Goal: Task Accomplishment & Management: Manage account settings

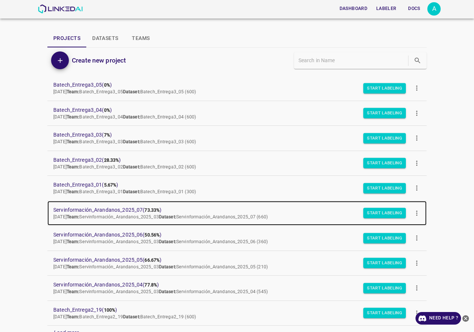
click at [97, 206] on span "Servinformación_Arandanos_2025_07 ( 73.33% )" at bounding box center [231, 210] width 356 height 8
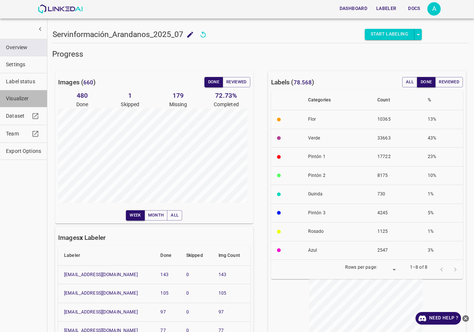
click at [28, 99] on span "Visualizer" at bounding box center [23, 99] width 35 height 8
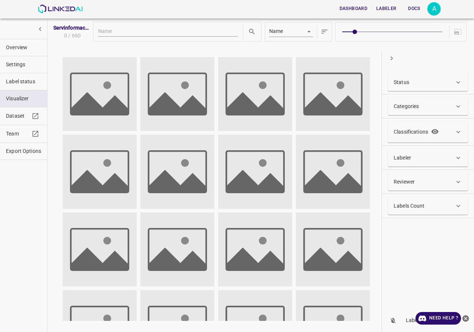
click at [432, 160] on div "Labeler" at bounding box center [424, 158] width 61 height 8
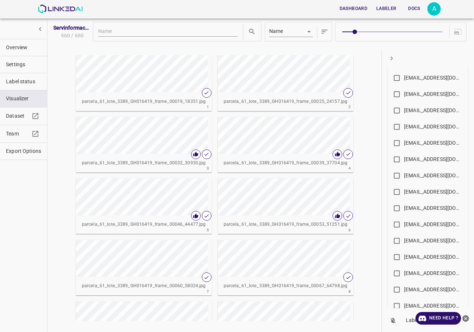
scroll to position [410, 0]
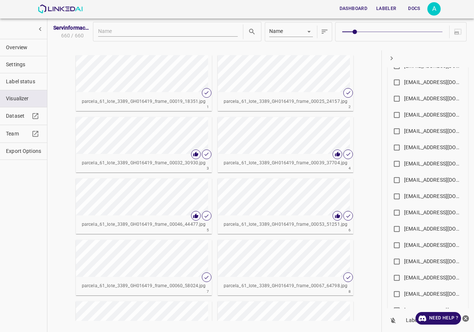
click at [417, 164] on div "angelamar0593@gmail.com" at bounding box center [433, 164] width 59 height 8
click at [404, 164] on input "angelamar0593@gmail.com" at bounding box center [397, 165] width 14 height 14
checkbox input "true"
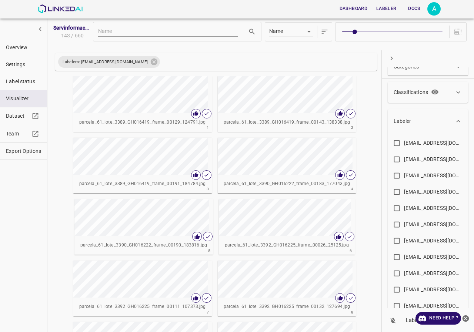
scroll to position [0, 0]
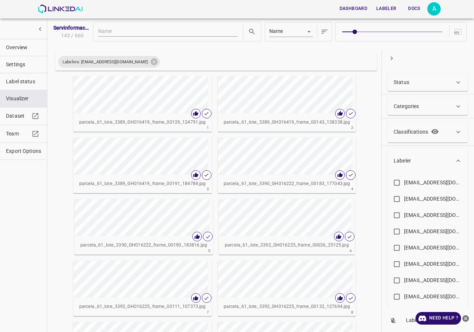
click at [421, 75] on div "Status" at bounding box center [428, 82] width 80 height 18
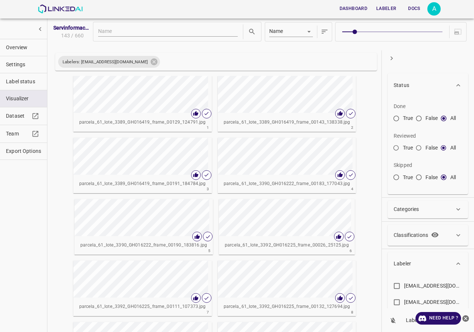
click at [418, 149] on input "False" at bounding box center [418, 149] width 13 height 13
radio input "true"
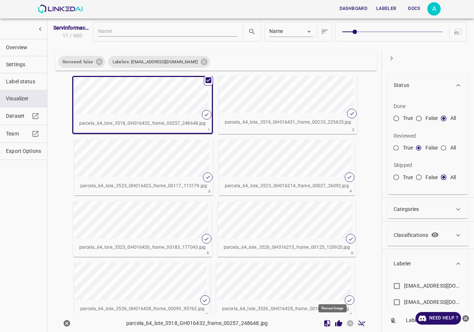
click at [335, 323] on icon "Review Image" at bounding box center [339, 324] width 8 height 8
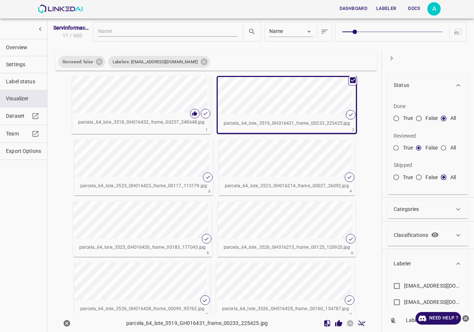
click at [335, 326] on icon "Review Image" at bounding box center [338, 323] width 7 height 7
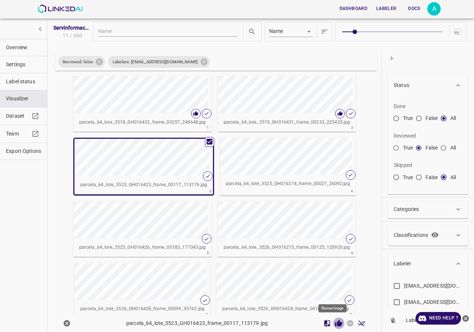
click at [335, 322] on icon "Review Image" at bounding box center [339, 324] width 8 height 8
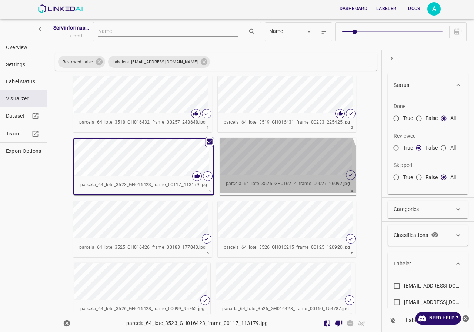
click at [264, 173] on div "button" at bounding box center [253, 156] width 66 height 37
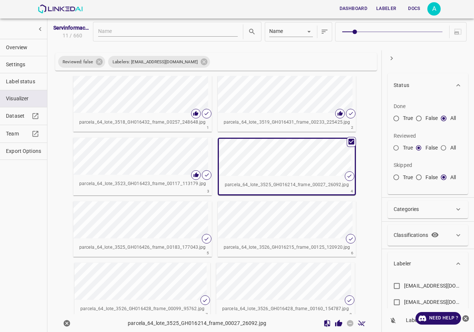
click at [335, 325] on icon "Review Image" at bounding box center [338, 323] width 7 height 7
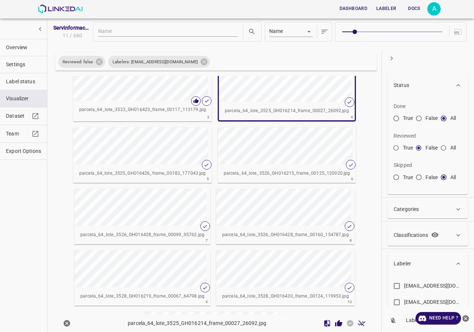
scroll to position [37, 0]
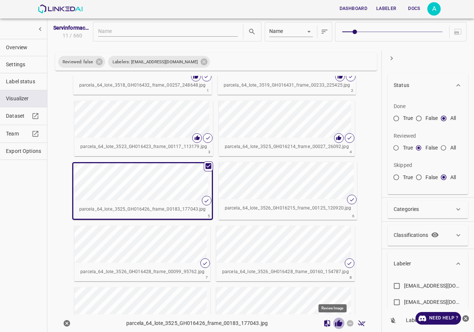
click at [335, 325] on icon "Review Image" at bounding box center [338, 323] width 7 height 7
click at [271, 180] on div "button" at bounding box center [252, 180] width 66 height 37
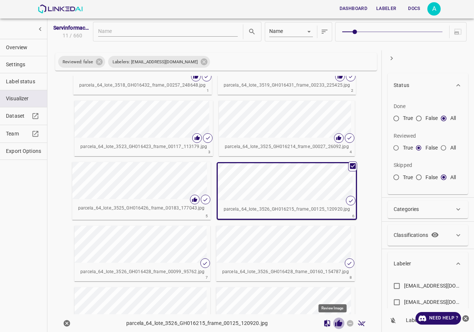
click at [335, 324] on icon "Review Image" at bounding box center [338, 323] width 7 height 7
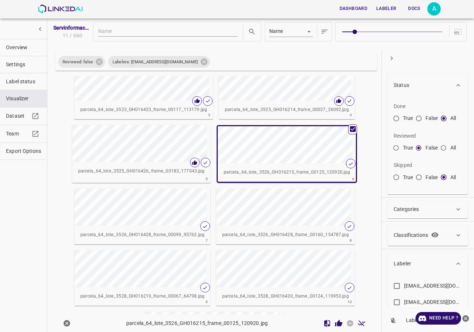
scroll to position [103, 0]
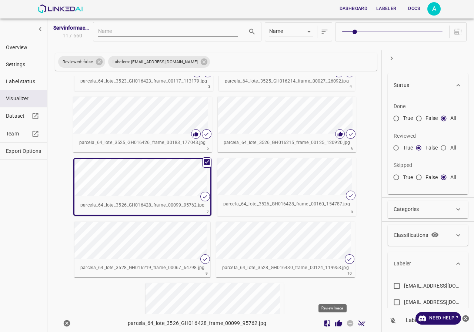
click at [335, 324] on icon "Review Image" at bounding box center [338, 323] width 7 height 7
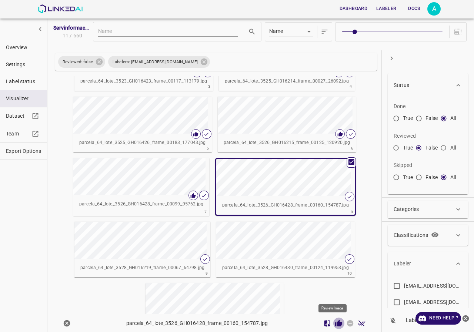
click at [335, 323] on icon "Review Image" at bounding box center [338, 323] width 7 height 7
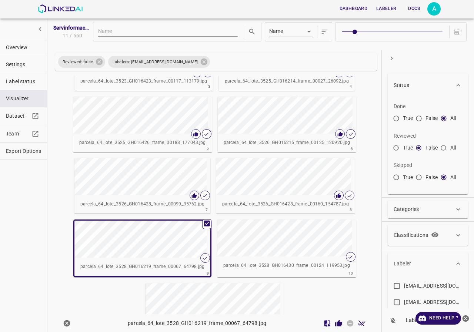
click at [335, 323] on icon "Review Image" at bounding box center [338, 323] width 7 height 7
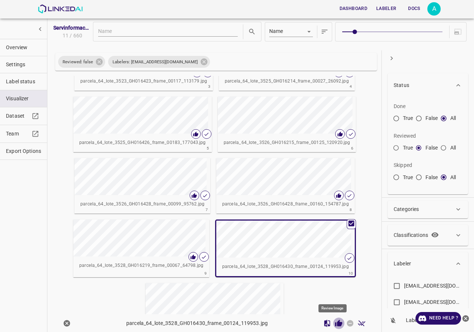
click at [335, 326] on icon "Review Image" at bounding box center [338, 323] width 7 height 7
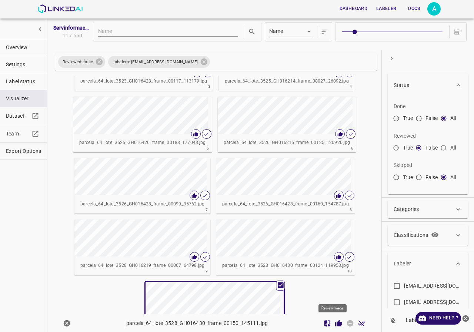
click at [335, 320] on icon "Review Image" at bounding box center [339, 324] width 8 height 8
click at [12, 51] on button "Overview" at bounding box center [23, 47] width 47 height 17
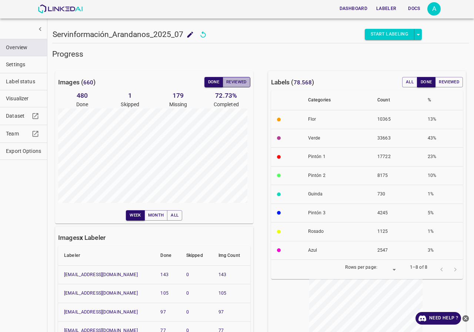
click at [234, 87] on button "Reviewed" at bounding box center [237, 82] width 28 height 10
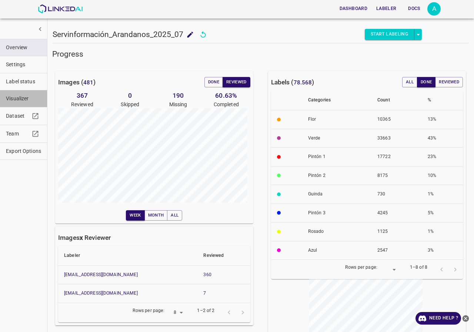
click at [14, 101] on span "Visualizer" at bounding box center [23, 99] width 35 height 8
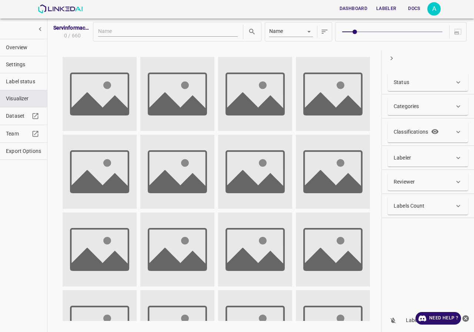
click at [414, 160] on div "Labeler" at bounding box center [424, 158] width 61 height 8
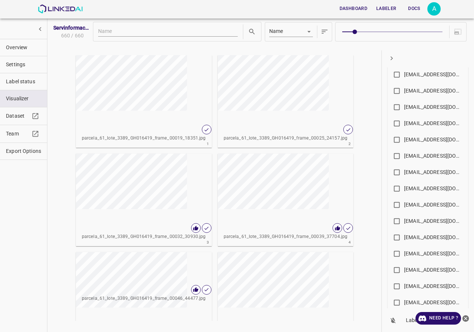
scroll to position [259, 0]
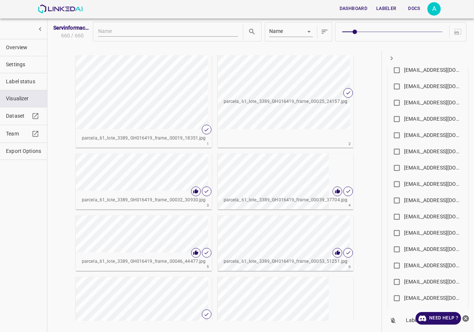
click at [422, 203] on div "allugole2013@gmail.com" at bounding box center [433, 201] width 59 height 8
click at [404, 203] on input "allugole2013@gmail.com" at bounding box center [397, 202] width 14 height 14
checkbox input "true"
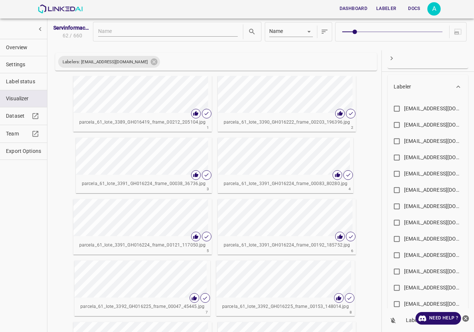
scroll to position [0, 0]
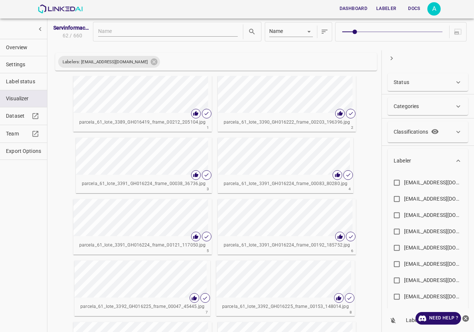
click at [424, 79] on div "Status" at bounding box center [424, 83] width 61 height 8
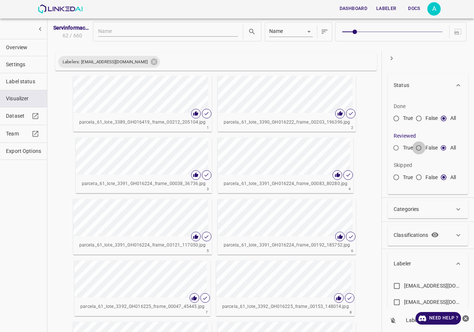
click at [417, 149] on input "False" at bounding box center [418, 149] width 13 height 13
radio input "true"
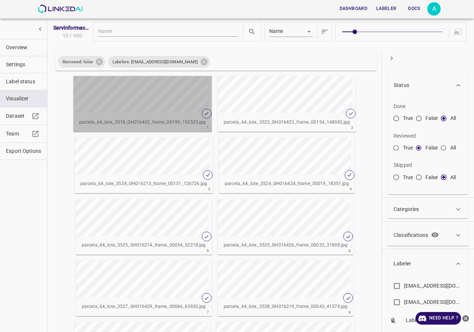
click at [171, 123] on p "parcela_64_lote_3518_GH016432_frame_00199_192525.jpg" at bounding box center [142, 122] width 127 height 7
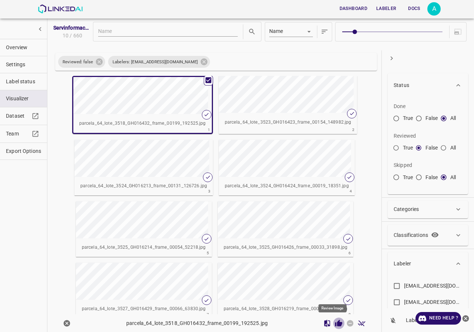
click at [335, 323] on icon "Review Image" at bounding box center [339, 324] width 8 height 8
click at [267, 103] on div "button" at bounding box center [252, 94] width 66 height 37
click at [262, 102] on div "button" at bounding box center [252, 94] width 66 height 37
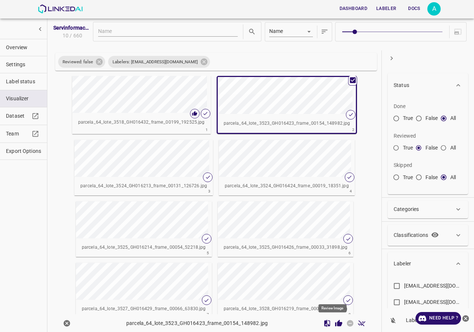
click at [335, 324] on icon "Review Image" at bounding box center [338, 323] width 7 height 7
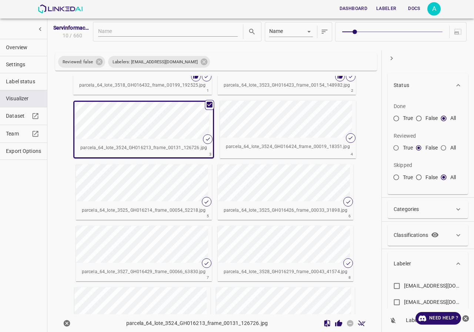
click at [335, 323] on icon "Review Image" at bounding box center [338, 323] width 7 height 7
click at [267, 136] on div "button" at bounding box center [253, 119] width 66 height 37
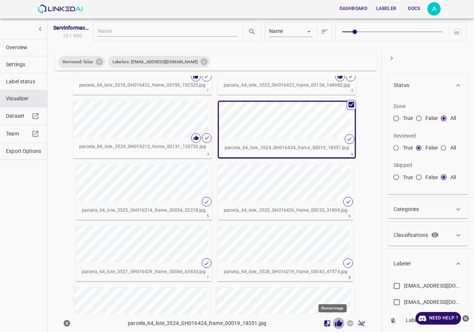
click at [336, 323] on icon "Review Image" at bounding box center [338, 323] width 7 height 7
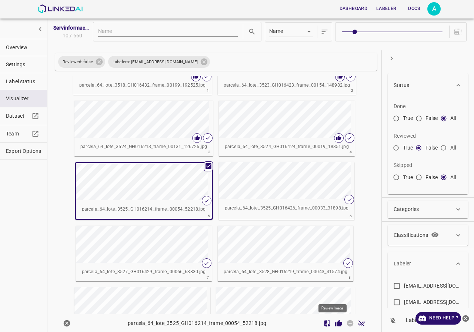
click at [335, 322] on icon "Review Image" at bounding box center [339, 324] width 8 height 8
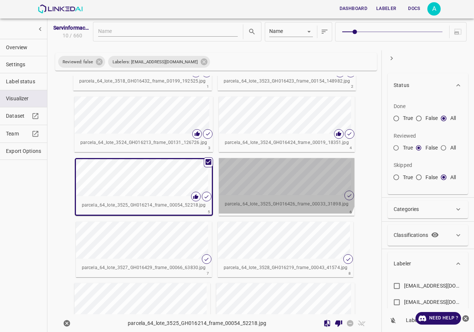
click at [267, 176] on div "button" at bounding box center [252, 176] width 66 height 37
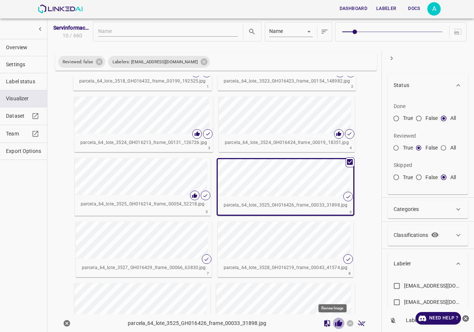
click at [335, 325] on icon "Review Image" at bounding box center [338, 323] width 7 height 7
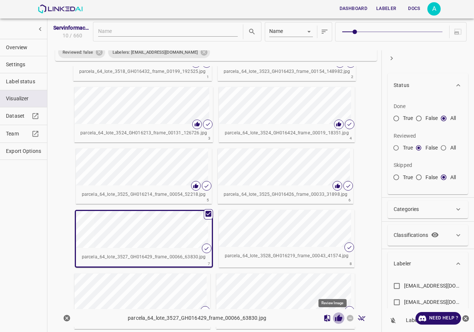
click at [335, 319] on icon "Review Image" at bounding box center [338, 317] width 7 height 7
click at [270, 237] on div "button" at bounding box center [252, 228] width 66 height 37
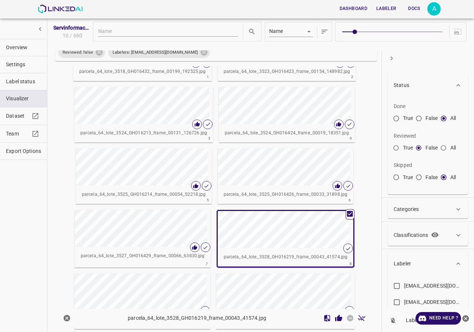
click at [336, 321] on icon "Review Image" at bounding box center [338, 317] width 7 height 7
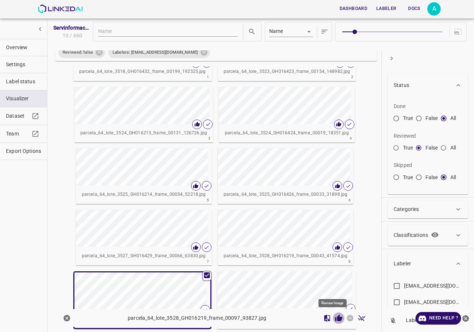
click at [335, 316] on icon "Review Image" at bounding box center [338, 317] width 7 height 7
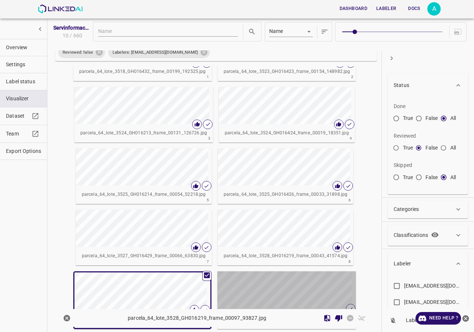
click at [269, 286] on div "button" at bounding box center [250, 289] width 66 height 37
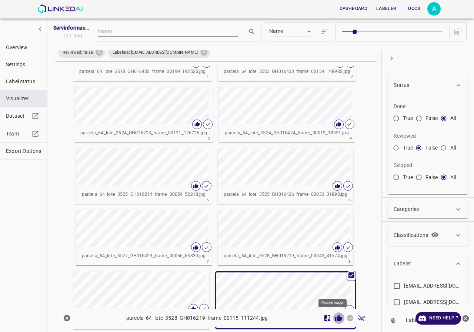
click at [335, 317] on icon "Review Image" at bounding box center [339, 318] width 8 height 8
click at [29, 53] on button "Overview" at bounding box center [23, 47] width 47 height 17
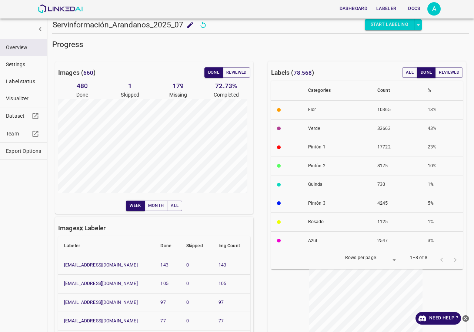
scroll to position [53, 0]
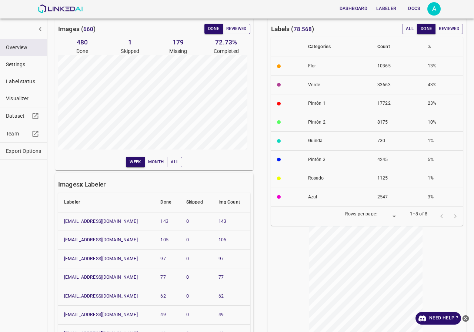
click at [240, 31] on button "Reviewed" at bounding box center [237, 29] width 28 height 10
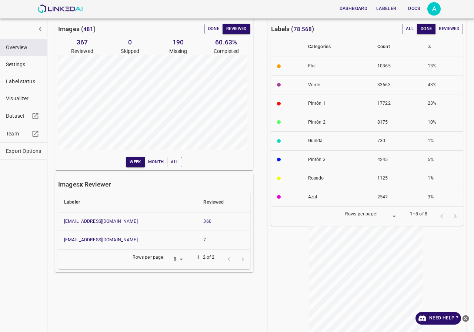
scroll to position [0, 0]
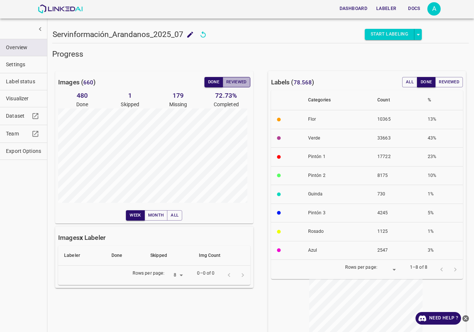
click at [244, 83] on button "Reviewed" at bounding box center [237, 82] width 28 height 10
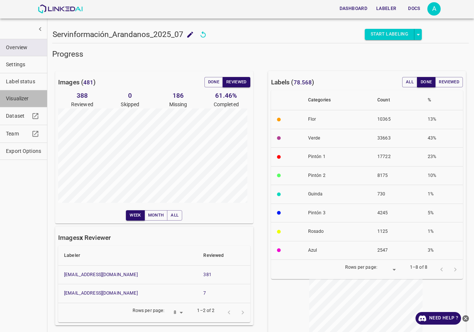
click at [22, 98] on span "Visualizer" at bounding box center [23, 99] width 35 height 8
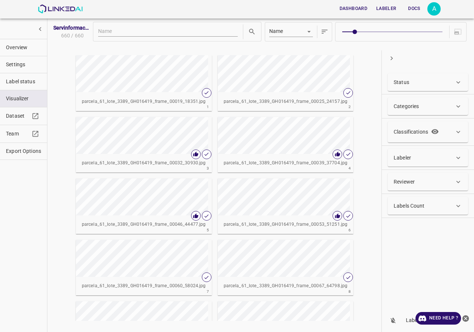
click at [412, 136] on div "Classifications" at bounding box center [418, 132] width 48 height 12
click at [412, 136] on p "Classifications" at bounding box center [411, 135] width 34 height 8
click at [406, 157] on p "Labeler" at bounding box center [402, 158] width 17 height 8
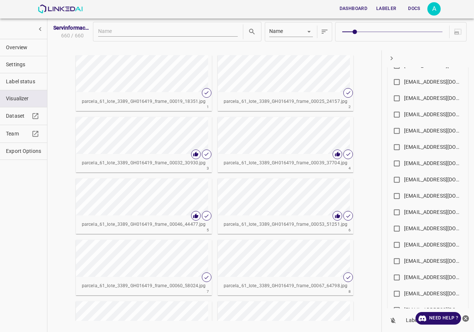
scroll to position [407, 0]
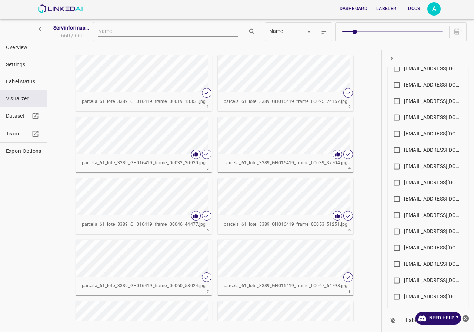
click at [408, 116] on div "[EMAIL_ADDRESS][DOMAIN_NAME]" at bounding box center [433, 118] width 59 height 8
click at [404, 116] on input "[EMAIL_ADDRESS][DOMAIN_NAME]" at bounding box center [397, 119] width 14 height 14
checkbox input "true"
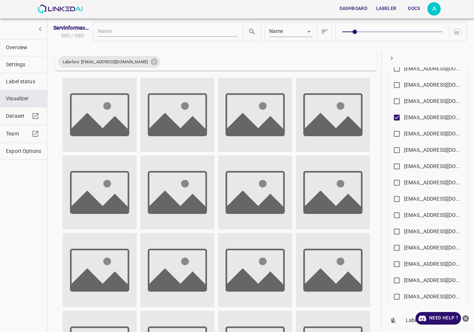
click at [388, 59] on icon "button" at bounding box center [392, 58] width 8 height 8
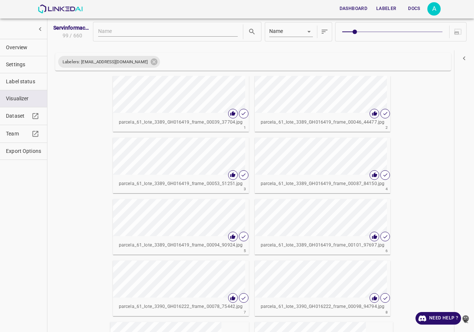
click at [461, 56] on icon "button" at bounding box center [464, 58] width 8 height 8
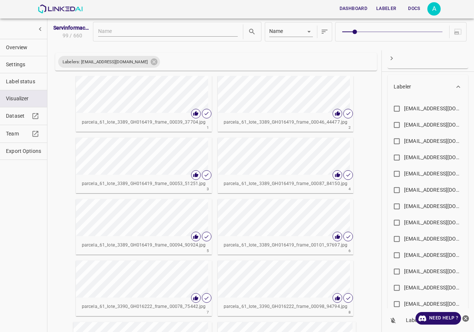
scroll to position [0, 0]
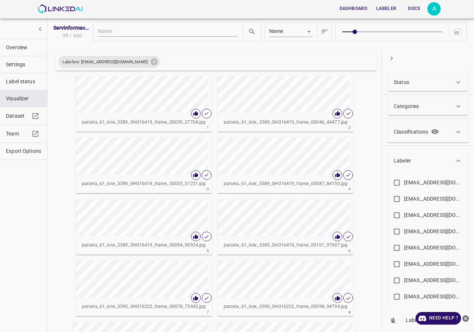
click at [431, 81] on div "Status" at bounding box center [424, 83] width 61 height 8
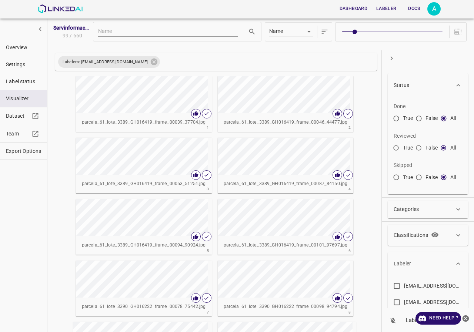
click at [418, 150] on input "False" at bounding box center [418, 149] width 13 height 13
radio input "true"
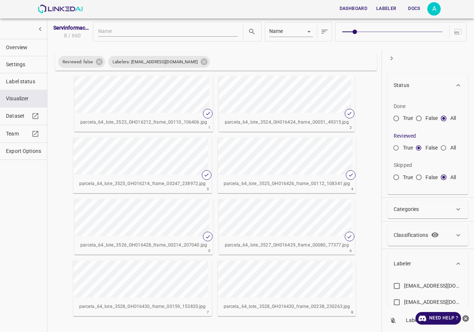
click at [259, 217] on div "button" at bounding box center [252, 217] width 66 height 37
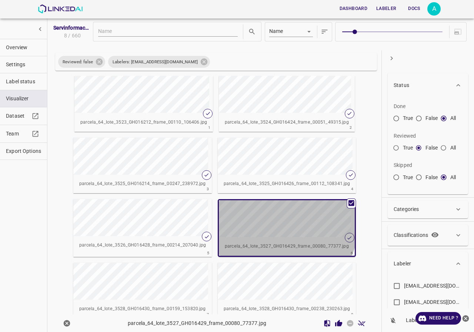
click at [259, 217] on div "button" at bounding box center [252, 218] width 66 height 37
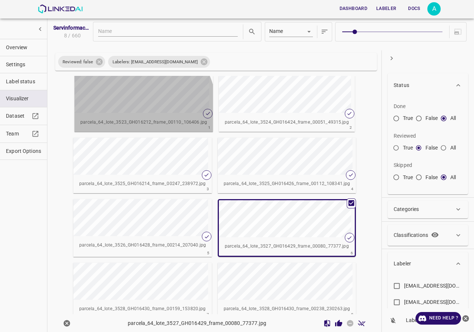
click at [125, 111] on div "button" at bounding box center [107, 94] width 66 height 37
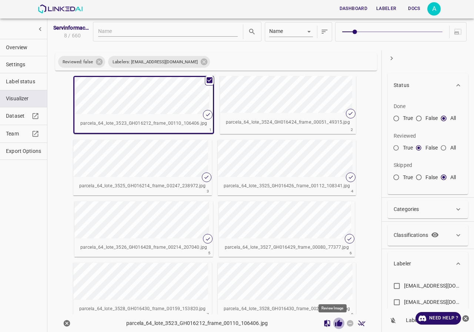
click at [335, 326] on icon "Review Image" at bounding box center [338, 323] width 7 height 7
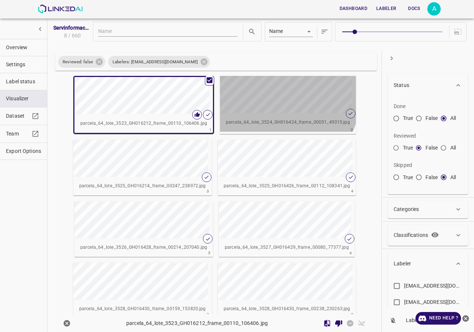
click at [282, 100] on div "button" at bounding box center [253, 94] width 66 height 37
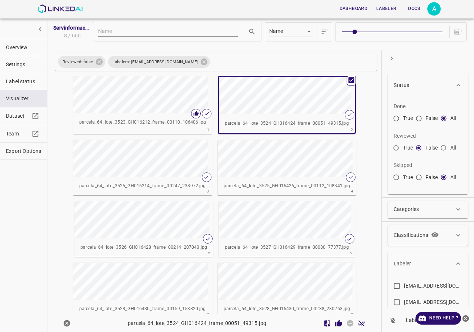
click at [282, 100] on div "button" at bounding box center [252, 95] width 66 height 37
click at [335, 323] on icon "Review Image" at bounding box center [338, 323] width 7 height 7
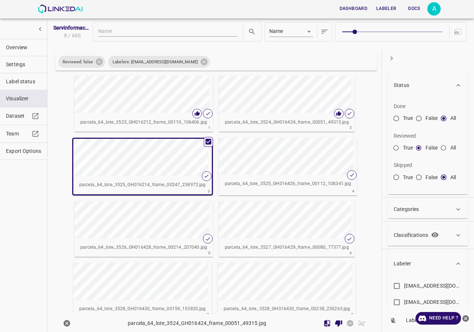
scroll to position [10, 0]
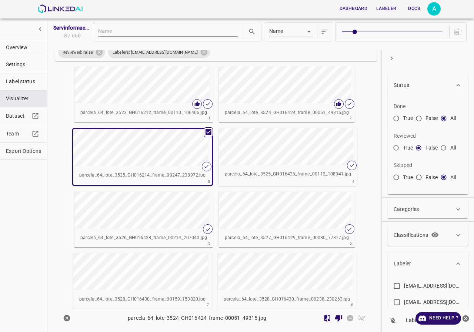
click at [259, 86] on div "button" at bounding box center [252, 84] width 66 height 37
click at [335, 318] on icon "Review Image" at bounding box center [339, 318] width 8 height 8
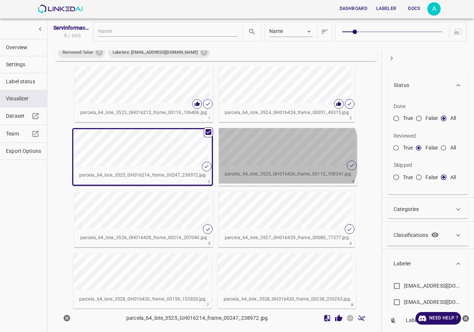
click at [274, 154] on div "button" at bounding box center [252, 146] width 66 height 37
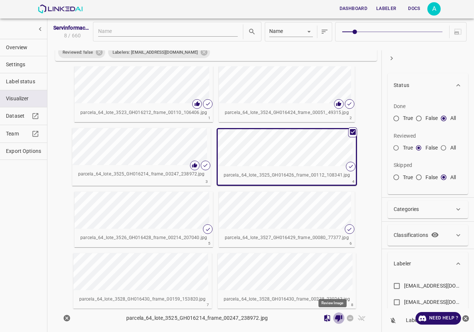
click at [335, 318] on icon "Review Image" at bounding box center [338, 318] width 7 height 7
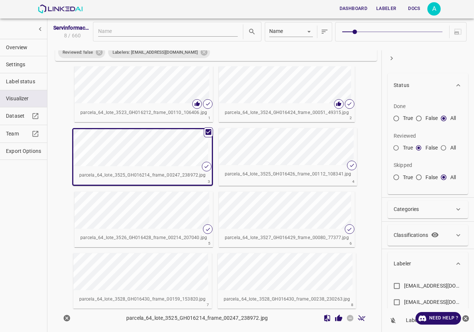
click at [335, 319] on icon "Review Image" at bounding box center [338, 317] width 7 height 7
click at [276, 155] on div "button" at bounding box center [252, 146] width 66 height 37
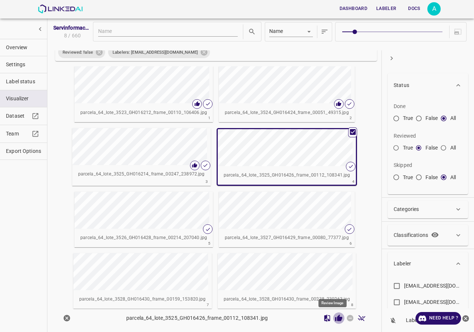
click at [335, 321] on icon "Review Image" at bounding box center [339, 318] width 8 height 8
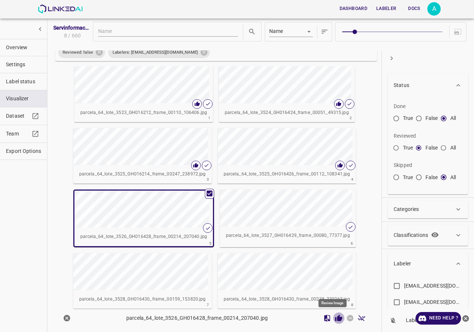
click at [335, 319] on icon "Review Image" at bounding box center [338, 317] width 7 height 7
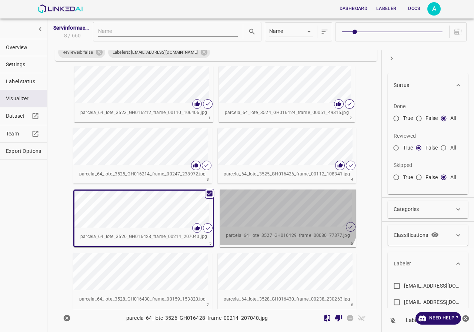
click at [275, 207] on div "button" at bounding box center [253, 208] width 66 height 37
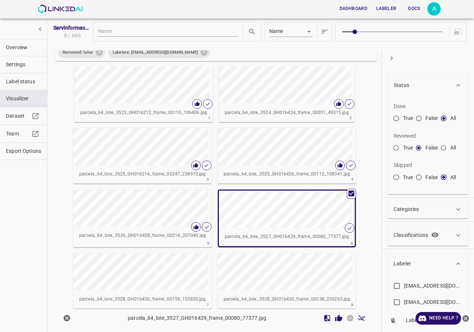
click at [335, 318] on icon "Review Image" at bounding box center [338, 317] width 7 height 7
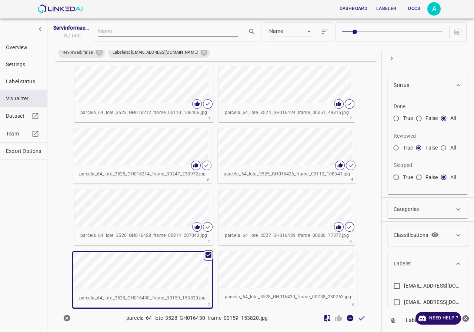
click at [90, 277] on div "button" at bounding box center [106, 270] width 66 height 37
click at [51, 257] on div "Servinformación_Arandanos_2025_07 8 / 660 Name key Reviewed: false Labelers: mo…" at bounding box center [260, 156] width 427 height 332
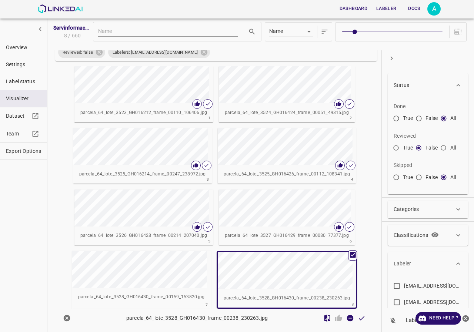
click at [372, 287] on div "Reviewed: false Labelers: molinamarly@hotmail.com parcela_64_lote_3523_GH016212…" at bounding box center [216, 176] width 328 height 266
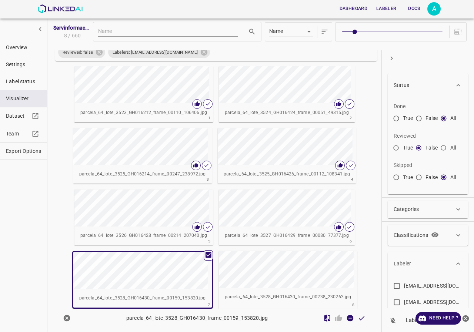
click at [268, 265] on div "button" at bounding box center [252, 269] width 66 height 37
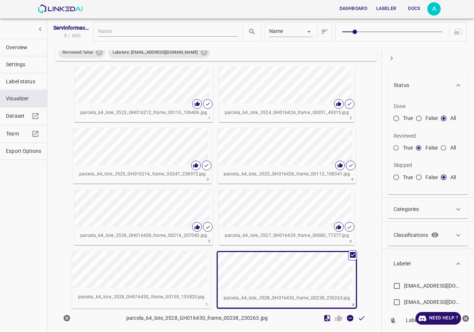
scroll to position [0, 0]
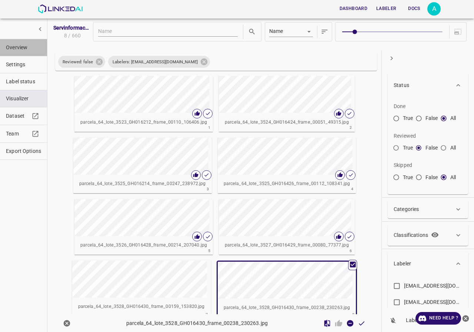
click at [11, 50] on span "Overview" at bounding box center [23, 48] width 35 height 8
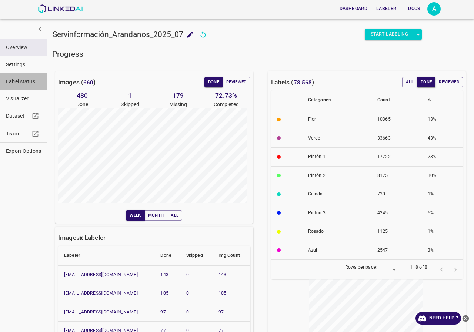
click at [34, 82] on span "Label status" at bounding box center [23, 82] width 35 height 8
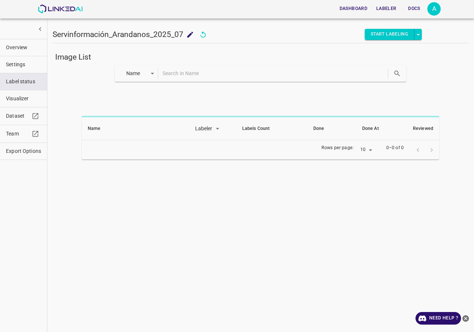
click at [148, 77] on body "Dashboard Labeler Docs A Servinformación_Arandanos_2025_07 Servinformación_Aran…" at bounding box center [237, 166] width 474 height 332
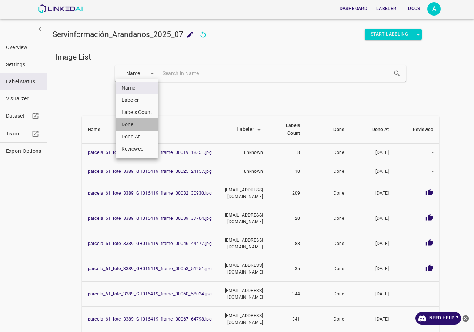
click at [134, 123] on li "Done" at bounding box center [137, 125] width 43 height 12
type input "done"
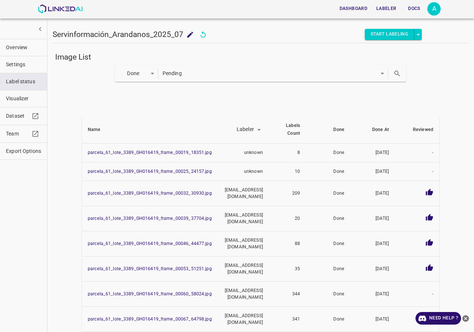
click at [395, 78] on button "search" at bounding box center [397, 73] width 15 height 15
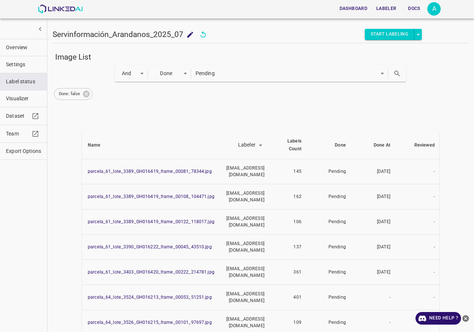
scroll to position [66, 0]
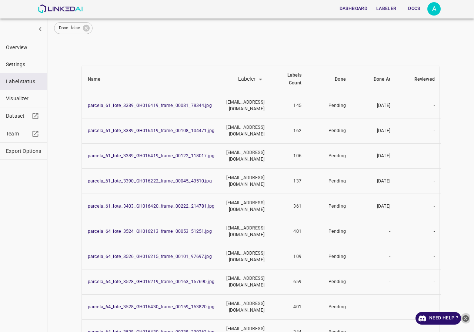
click at [466, 317] on icon "close-help" at bounding box center [466, 318] width 7 height 7
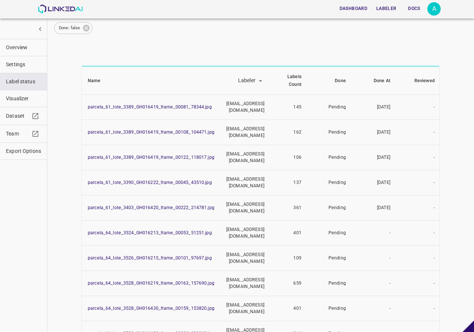
scroll to position [0, 0]
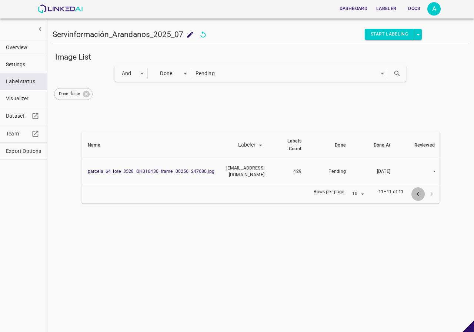
click at [415, 195] on icon "previous page" at bounding box center [418, 194] width 8 height 8
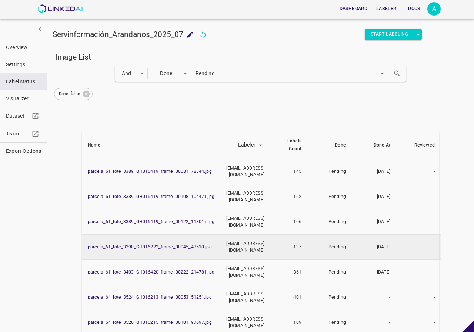
scroll to position [29, 0]
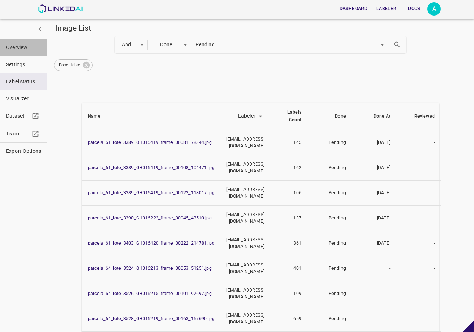
click at [7, 52] on button "Overview" at bounding box center [23, 47] width 47 height 17
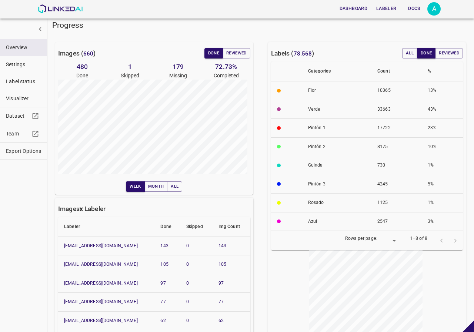
click at [64, 4] on div "Dashboard Labeler Docs A" at bounding box center [239, 9] width 403 height 18
click at [64, 9] on img at bounding box center [60, 8] width 45 height 9
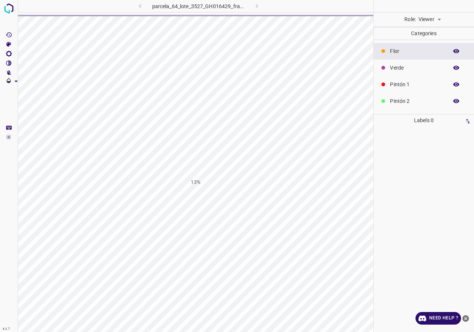
click at [426, 18] on body "4.3.7 parcela_64_lote_3527_GH016429_frame_00080_77377.jpg 13% Role: Viewer view…" at bounding box center [237, 166] width 474 height 332
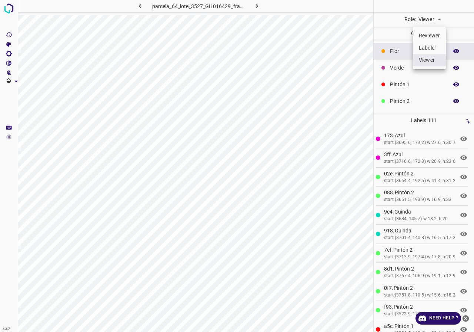
click at [219, 84] on div at bounding box center [237, 166] width 474 height 332
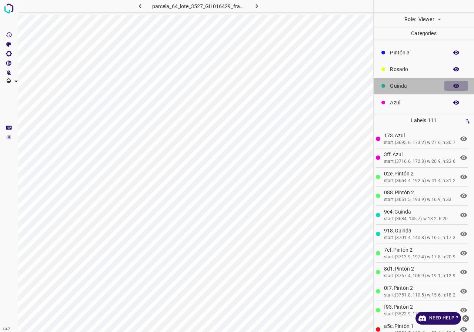
click at [451, 89] on button "button" at bounding box center [456, 86] width 24 height 10
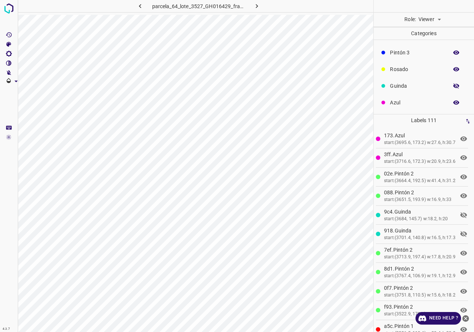
click at [453, 89] on icon "button" at bounding box center [456, 86] width 7 height 7
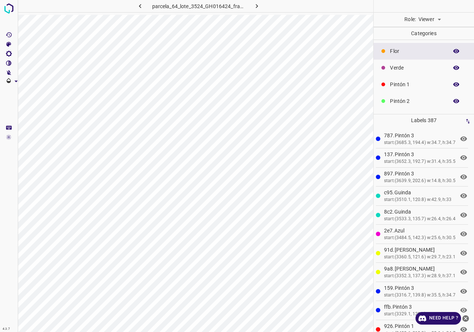
scroll to position [65, 0]
click at [453, 70] on icon "button" at bounding box center [456, 69] width 7 height 7
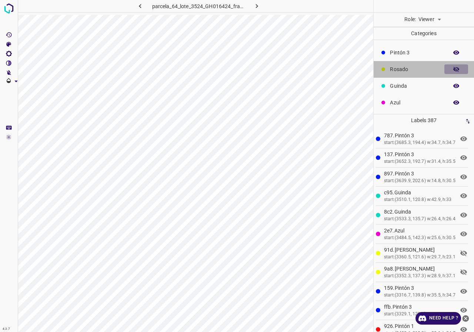
click at [453, 70] on icon "button" at bounding box center [456, 69] width 7 height 7
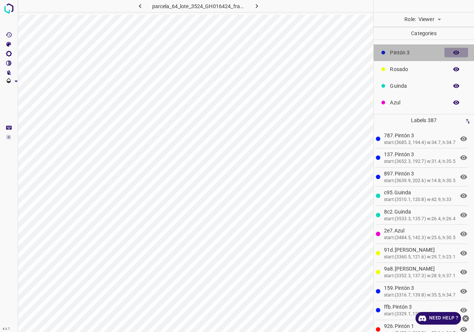
click at [447, 50] on button "button" at bounding box center [456, 53] width 24 height 10
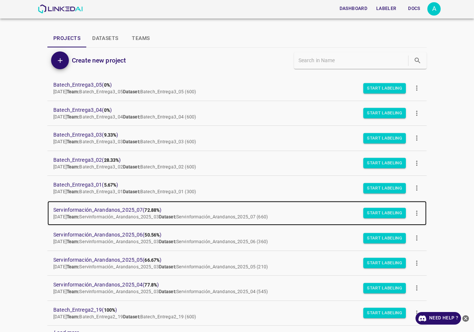
click at [128, 209] on span "Servinformación_Arandanos_2025_07 ( 72.88% )" at bounding box center [231, 210] width 356 height 8
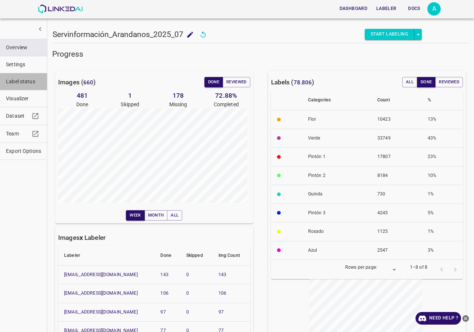
click at [20, 86] on button "Label status" at bounding box center [23, 81] width 47 height 17
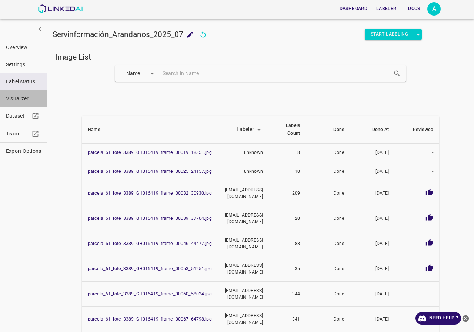
click at [14, 98] on span "Visualizer" at bounding box center [23, 99] width 35 height 8
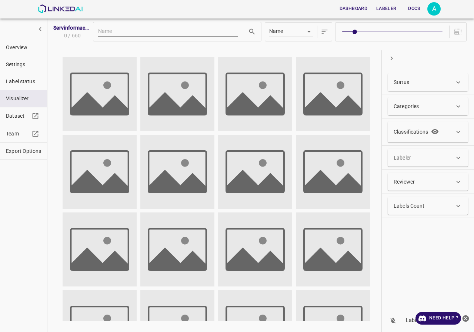
click at [432, 163] on div "Labeler" at bounding box center [428, 158] width 80 height 18
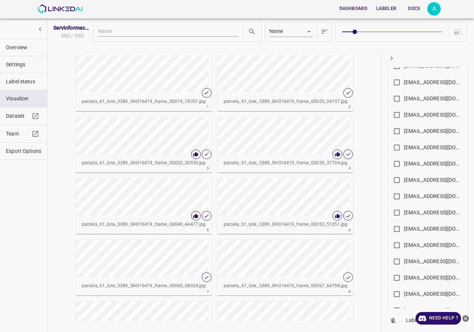
scroll to position [447, 0]
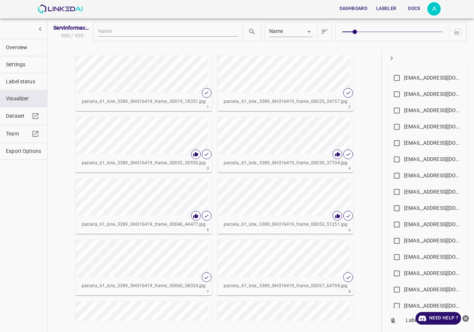
click at [417, 161] on div "[EMAIL_ADDRESS][DOMAIN_NAME]" at bounding box center [433, 160] width 59 height 8
click at [404, 161] on input "nanisp37@gmail.com" at bounding box center [397, 161] width 14 height 14
checkbox input "true"
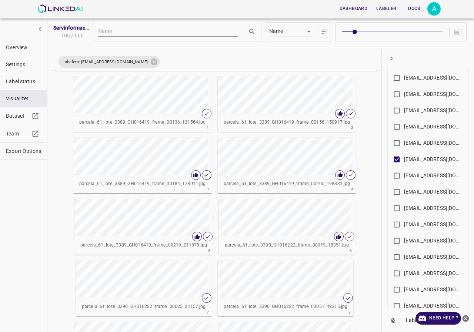
click at [392, 59] on icon "button" at bounding box center [392, 58] width 2 height 4
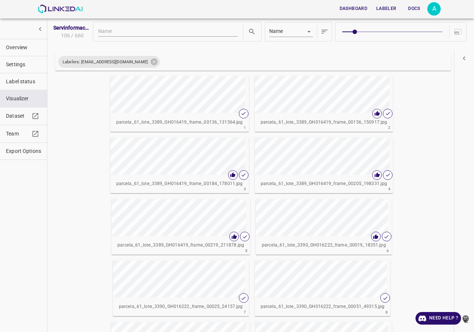
click at [470, 54] on div at bounding box center [464, 58] width 20 height 18
click at [466, 58] on icon "button" at bounding box center [464, 58] width 8 height 8
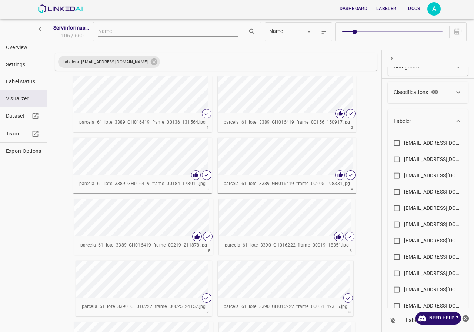
scroll to position [0, 0]
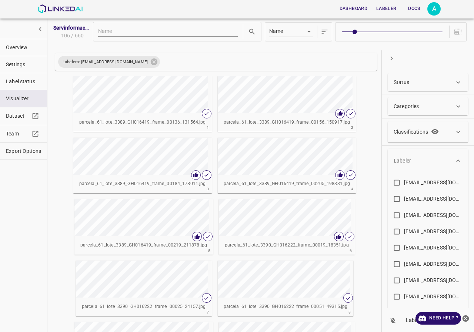
click at [414, 78] on div "Status" at bounding box center [428, 82] width 80 height 18
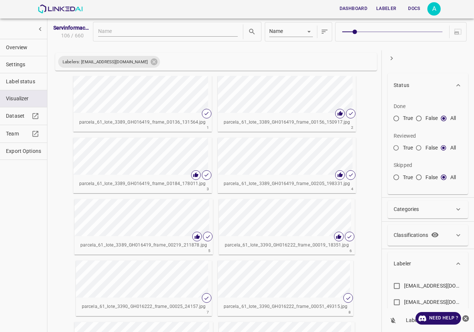
click at [413, 150] on input "False" at bounding box center [418, 149] width 13 height 13
radio input "true"
click at [389, 34] on span at bounding box center [392, 32] width 100 height 10
type input "5"
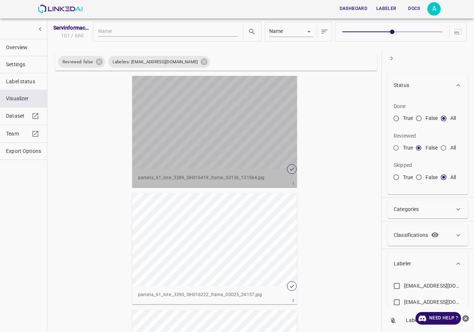
click at [250, 149] on div "button" at bounding box center [214, 122] width 165 height 93
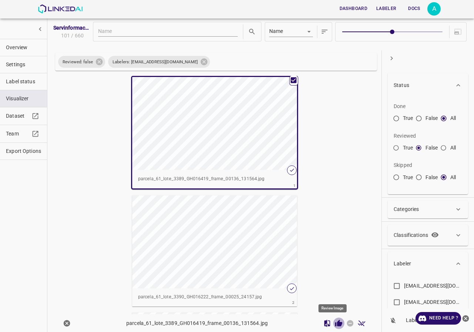
click at [336, 322] on icon "Review Image" at bounding box center [339, 324] width 8 height 8
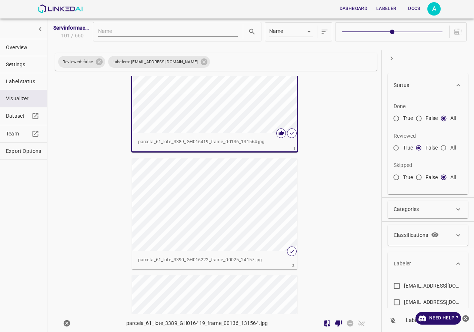
click at [161, 187] on div "button" at bounding box center [214, 205] width 165 height 93
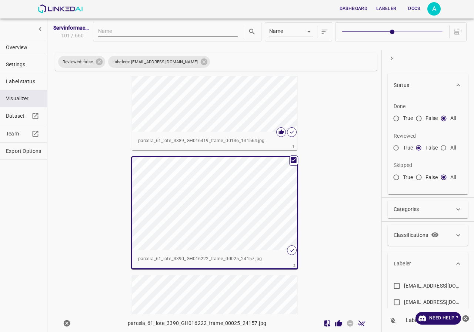
scroll to position [36, 0]
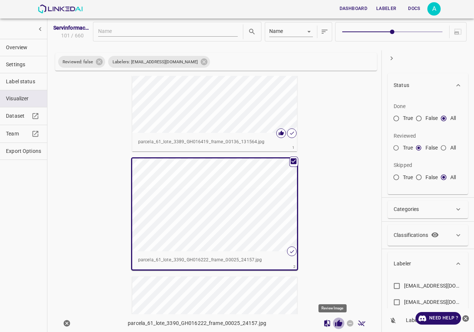
click at [335, 324] on icon "Review Image" at bounding box center [338, 323] width 7 height 7
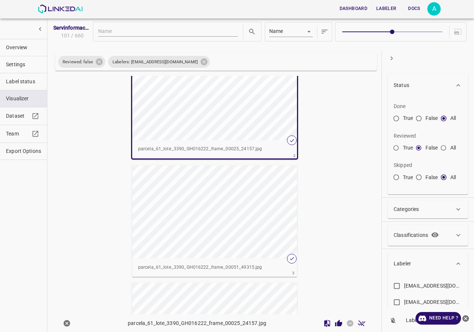
click at [226, 203] on div "button" at bounding box center [214, 212] width 165 height 93
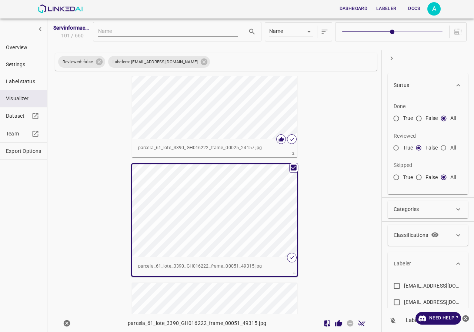
scroll to position [146, 0]
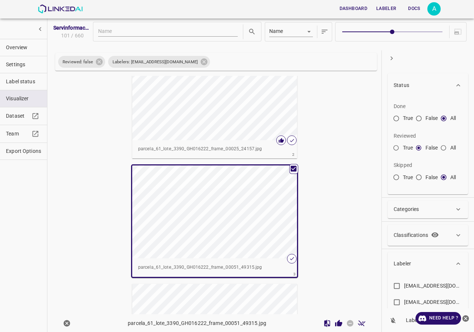
click at [335, 320] on icon "Review Image" at bounding box center [339, 324] width 8 height 8
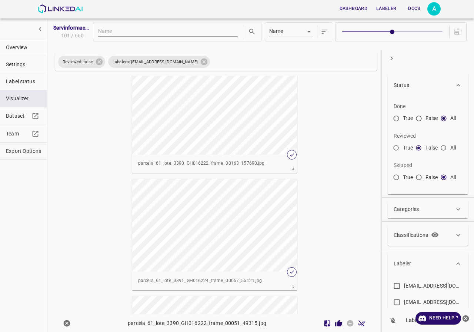
click at [196, 204] on div "button" at bounding box center [214, 225] width 165 height 93
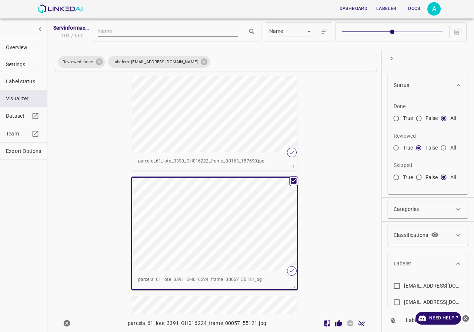
scroll to position [366, 0]
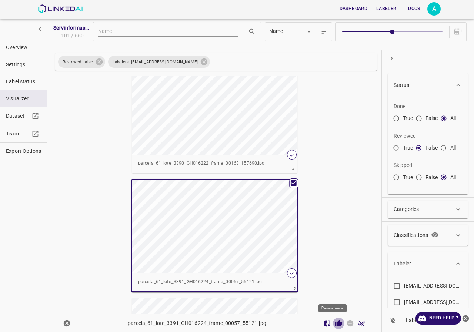
click at [337, 321] on icon "Review Image" at bounding box center [339, 324] width 8 height 8
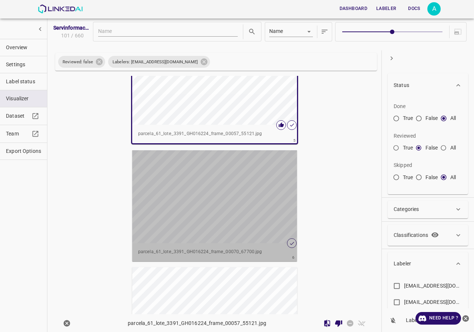
click at [228, 182] on div "button" at bounding box center [214, 196] width 165 height 93
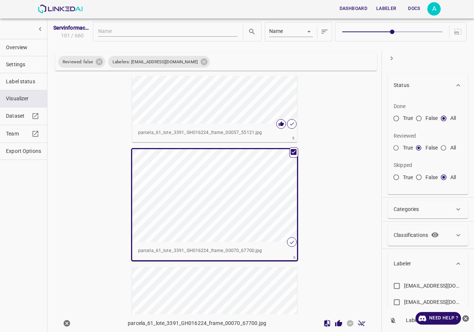
scroll to position [550, 0]
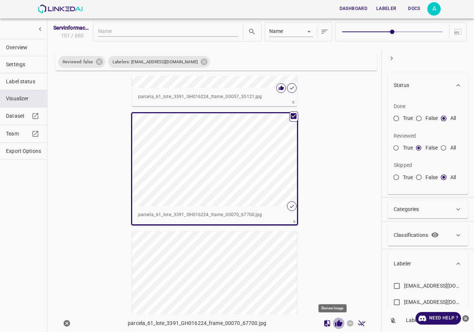
click at [335, 326] on icon "Review Image" at bounding box center [338, 323] width 7 height 7
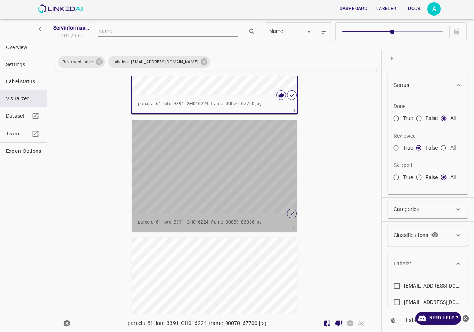
click at [248, 184] on div "button" at bounding box center [214, 166] width 165 height 93
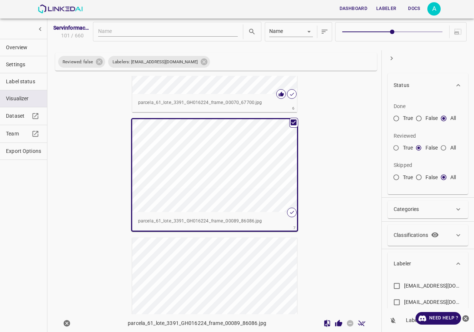
scroll to position [660, 0]
click at [335, 326] on icon "Review Image" at bounding box center [338, 323] width 7 height 7
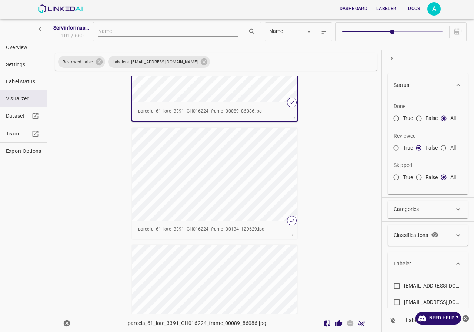
click at [217, 193] on div "button" at bounding box center [214, 174] width 165 height 93
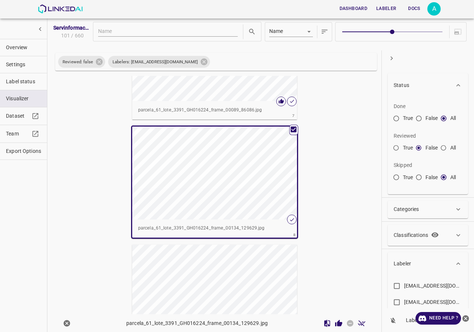
scroll to position [770, 0]
click at [335, 325] on icon "Review Image" at bounding box center [338, 323] width 7 height 7
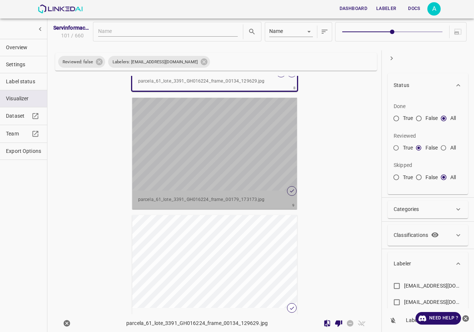
click at [203, 157] on div "button" at bounding box center [214, 144] width 165 height 93
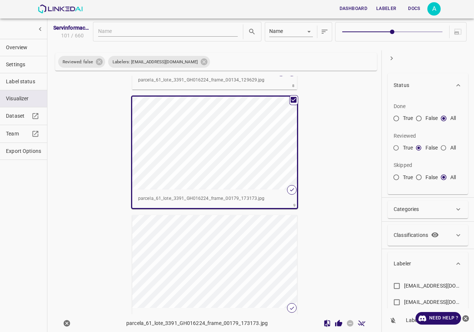
scroll to position [917, 0]
click at [335, 322] on icon "Review Image" at bounding box center [338, 323] width 7 height 7
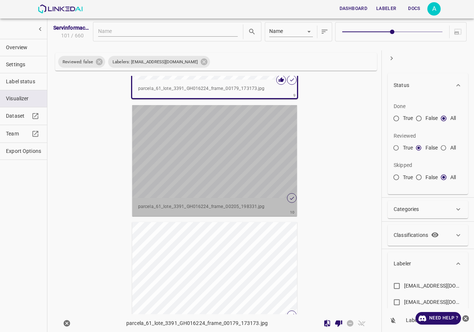
click at [209, 154] on div "button" at bounding box center [214, 151] width 165 height 93
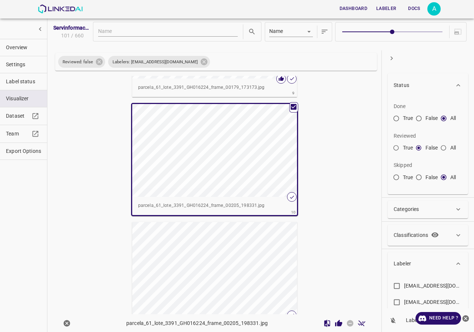
scroll to position [1027, 0]
click at [335, 322] on icon "Review Image" at bounding box center [339, 324] width 8 height 8
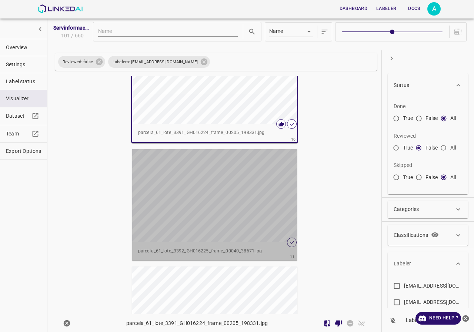
click at [211, 190] on div "button" at bounding box center [214, 195] width 165 height 93
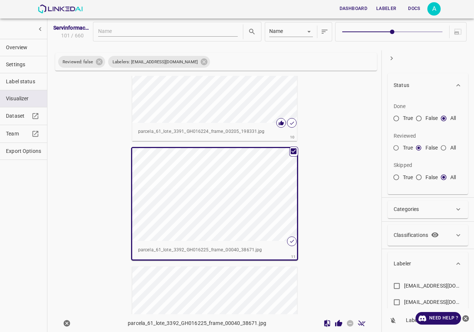
scroll to position [1100, 0]
click at [335, 323] on icon "Review Image" at bounding box center [338, 323] width 7 height 7
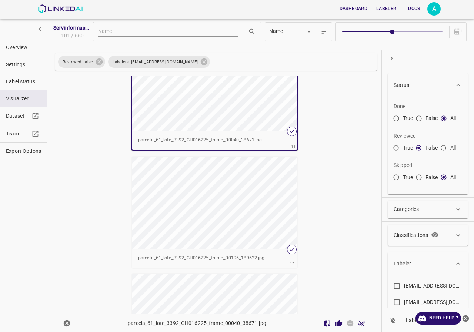
scroll to position [1248, 0]
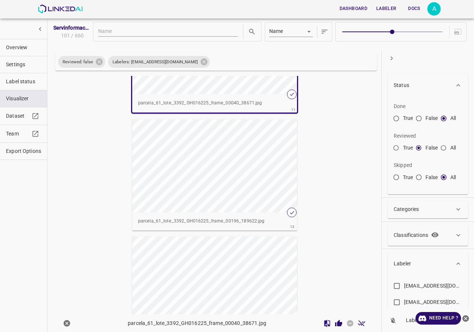
click at [224, 189] on div "button" at bounding box center [214, 166] width 165 height 93
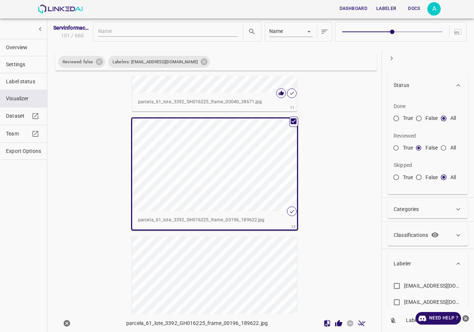
scroll to position [1247, 0]
click at [335, 325] on icon "Review Image" at bounding box center [338, 323] width 7 height 7
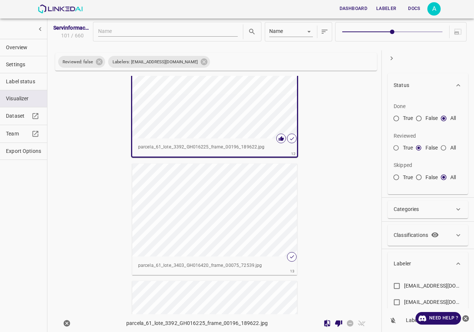
scroll to position [1358, 0]
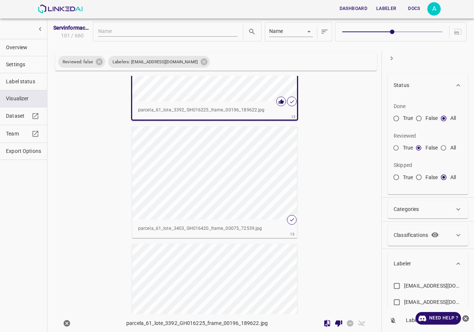
click at [255, 200] on div "button" at bounding box center [214, 173] width 165 height 93
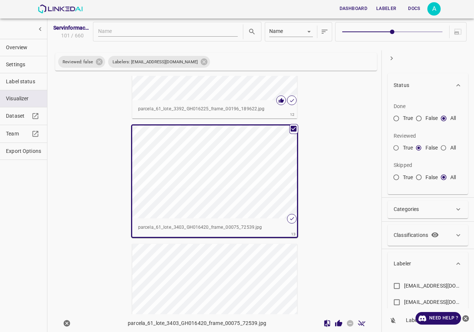
scroll to position [1357, 0]
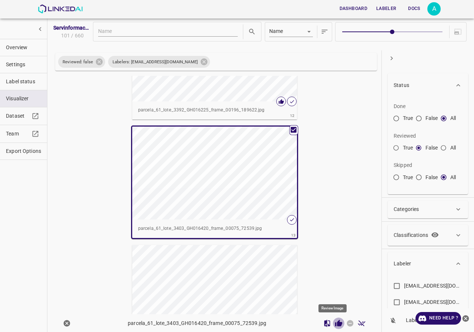
click at [335, 326] on icon "Review Image" at bounding box center [339, 324] width 8 height 8
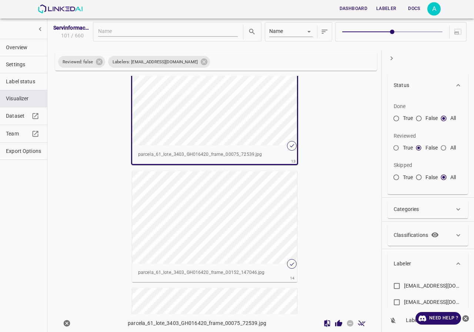
scroll to position [1468, 0]
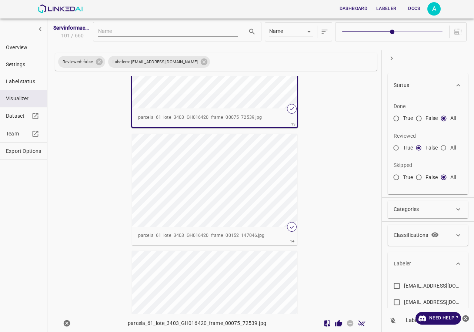
click at [230, 182] on div "button" at bounding box center [214, 180] width 165 height 93
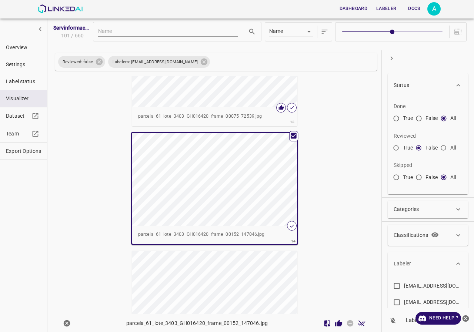
scroll to position [1467, 0]
click at [335, 326] on icon "Review Image" at bounding box center [338, 323] width 7 height 7
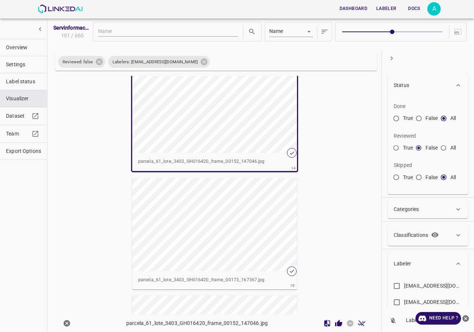
scroll to position [1578, 0]
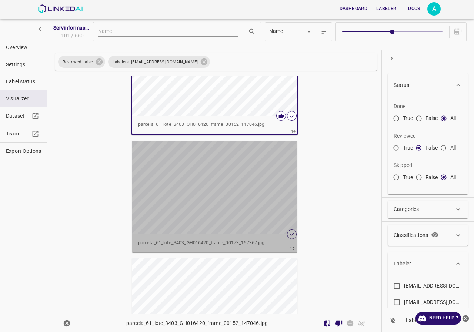
click at [232, 206] on div "button" at bounding box center [214, 187] width 165 height 93
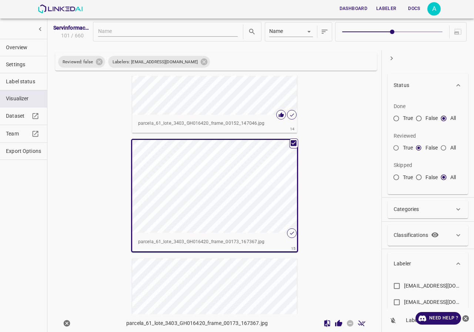
scroll to position [1577, 0]
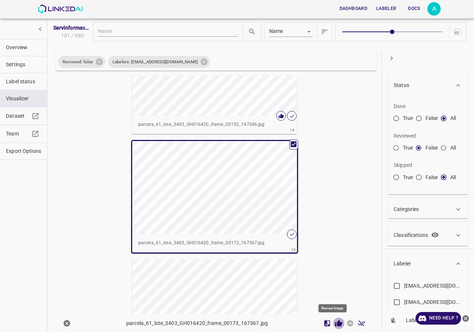
click at [335, 323] on icon "Review Image" at bounding box center [338, 323] width 7 height 7
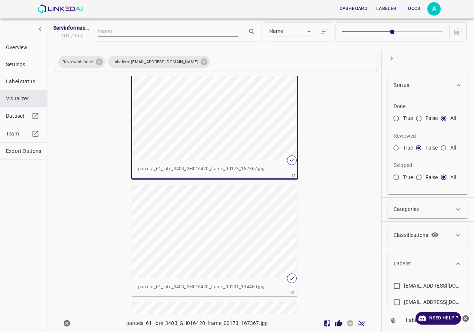
scroll to position [1688, 0]
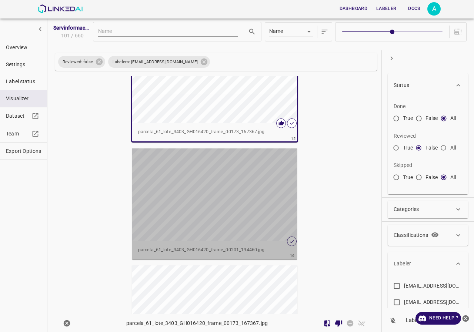
click at [241, 212] on div "button" at bounding box center [214, 195] width 165 height 93
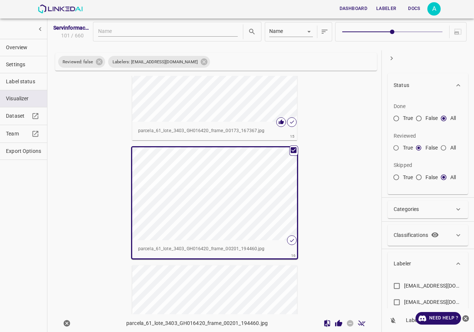
scroll to position [1687, 0]
click at [335, 324] on icon "Review Image" at bounding box center [338, 323] width 7 height 7
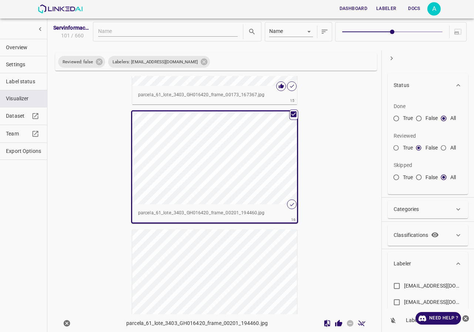
scroll to position [1761, 0]
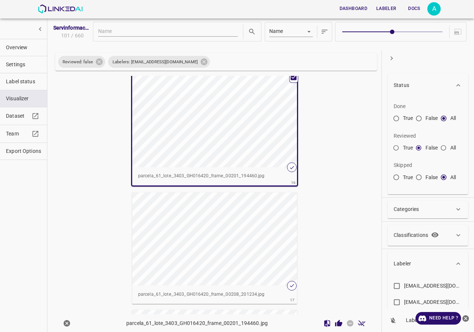
click at [216, 215] on div "button" at bounding box center [214, 239] width 165 height 93
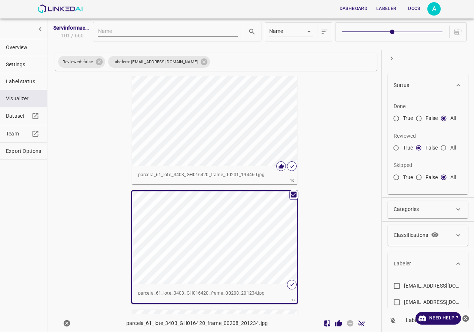
scroll to position [1760, 0]
click at [335, 324] on icon "Review Image" at bounding box center [338, 323] width 7 height 7
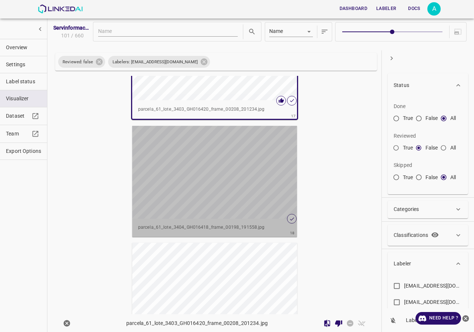
click at [227, 194] on div "button" at bounding box center [214, 172] width 165 height 93
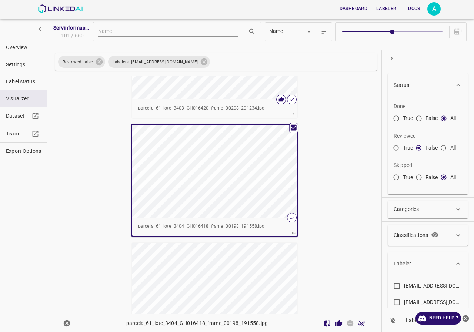
scroll to position [1944, 0]
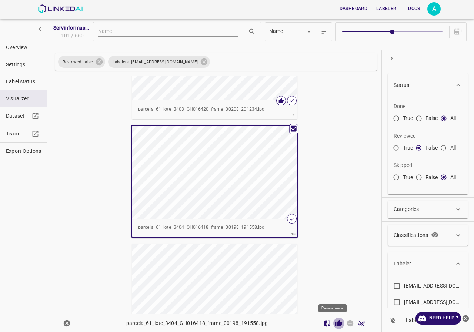
click at [335, 322] on icon "Review Image" at bounding box center [338, 323] width 7 height 7
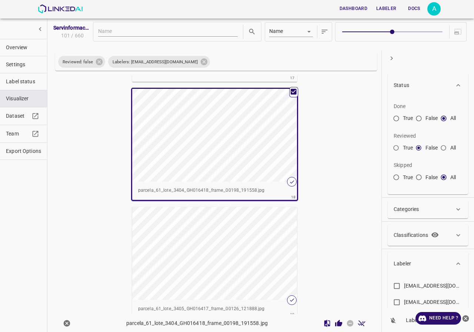
scroll to position [2018, 0]
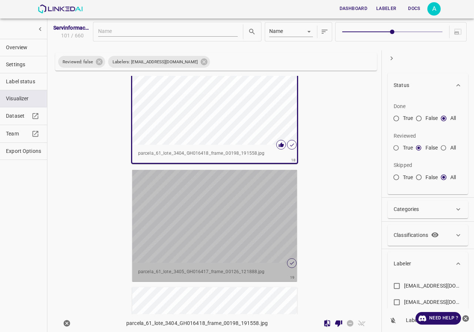
click at [210, 200] on div "button" at bounding box center [214, 216] width 165 height 93
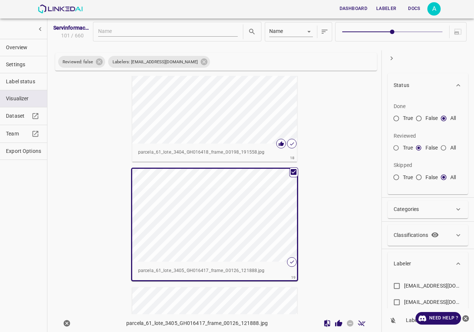
scroll to position [2017, 0]
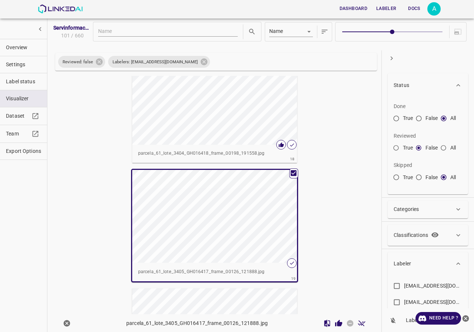
click at [335, 323] on icon "Review Image" at bounding box center [339, 324] width 8 height 8
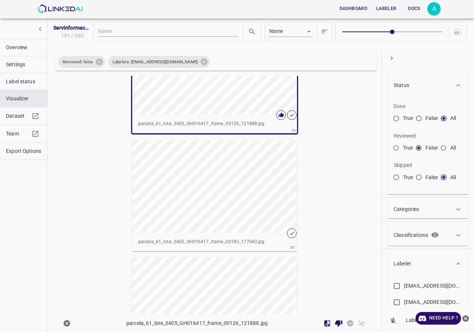
scroll to position [2202, 0]
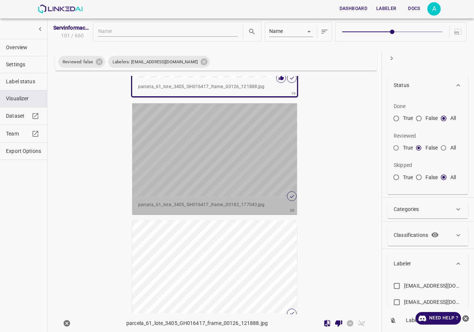
click at [226, 131] on div "button" at bounding box center [214, 149] width 165 height 93
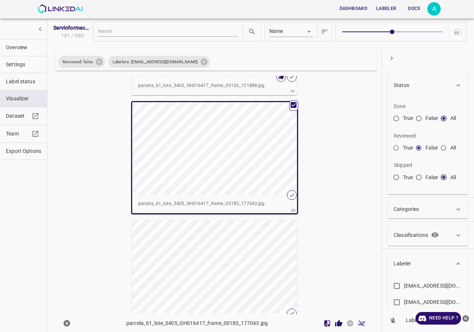
scroll to position [2201, 0]
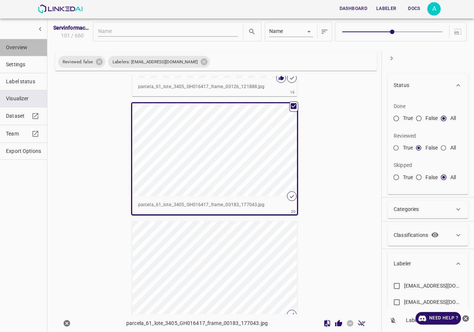
click at [33, 47] on span "Overview" at bounding box center [23, 48] width 35 height 8
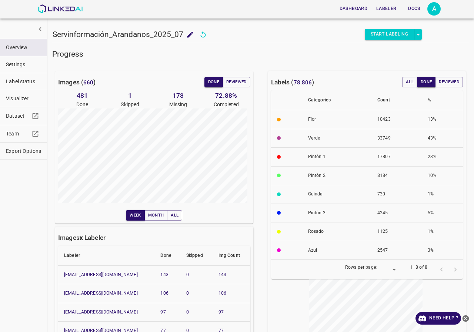
click at [25, 100] on span "Visualizer" at bounding box center [23, 99] width 35 height 8
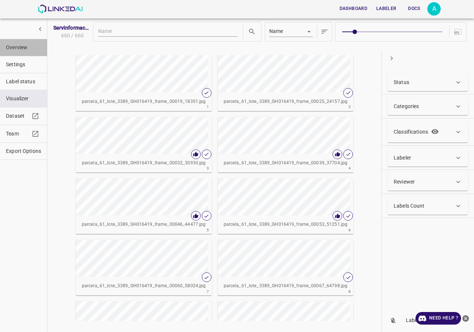
click at [33, 48] on span "Overview" at bounding box center [23, 48] width 35 height 8
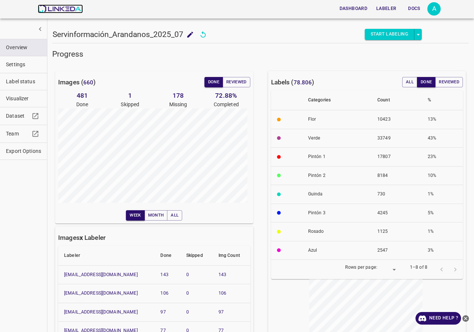
click at [63, 12] on img at bounding box center [60, 8] width 45 height 9
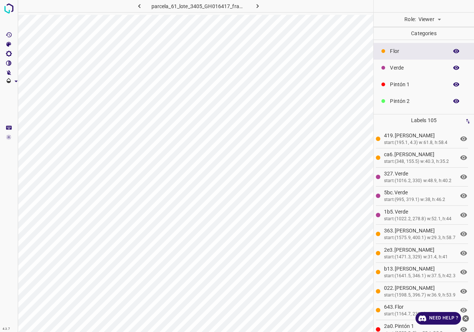
click at [427, 22] on body "4.3.7 parcela_61_lote_3405_GH016417_frame_00183_177043.jpg Role: Viewer viewer …" at bounding box center [237, 166] width 474 height 332
click at [437, 38] on li "Reviewer" at bounding box center [429, 36] width 33 height 12
type input "reviewer"
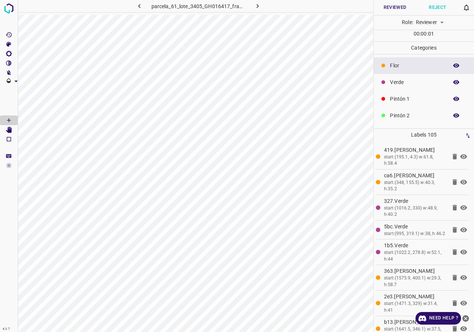
click at [436, 9] on button "Reject" at bounding box center [437, 7] width 43 height 15
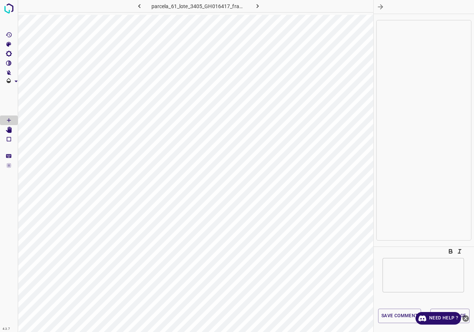
drag, startPoint x: 410, startPoint y: 267, endPoint x: 410, endPoint y: 256, distance: 11.1
click at [411, 267] on textarea at bounding box center [423, 275] width 71 height 22
type textarea "completar"
click at [467, 319] on icon "close-help" at bounding box center [466, 318] width 7 height 7
click at [406, 315] on button "Save comment" at bounding box center [399, 316] width 43 height 14
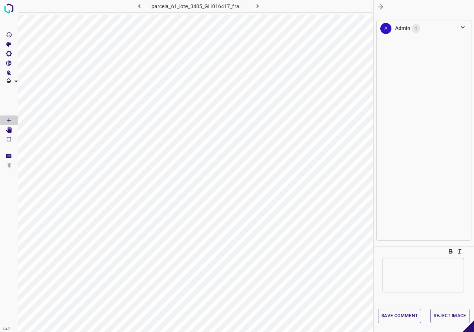
click at [447, 316] on button "Reject Image" at bounding box center [449, 316] width 39 height 14
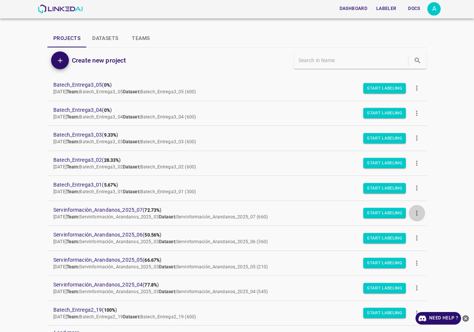
click at [413, 216] on icon "more" at bounding box center [417, 213] width 8 height 8
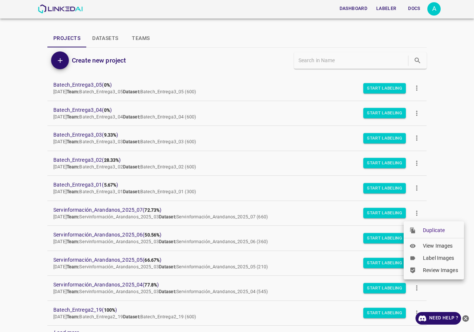
click at [437, 231] on span "Duplicate" at bounding box center [440, 231] width 35 height 8
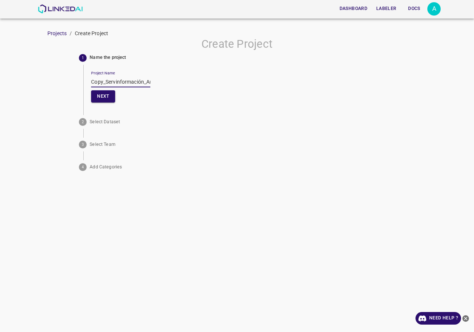
drag, startPoint x: 106, startPoint y: 81, endPoint x: 60, endPoint y: 82, distance: 45.9
click at [60, 82] on div "Create Project 1 Name the project Project Name Copy_Servinformación_Arandanos_2…" at bounding box center [237, 105] width 474 height 137
click at [140, 84] on input "Servinformación_Arandanos_2025_07" at bounding box center [120, 82] width 59 height 11
click at [144, 82] on input "Servinformación_Arandanos_2025_" at bounding box center [120, 82] width 59 height 11
drag, startPoint x: 147, startPoint y: 81, endPoint x: 25, endPoint y: 85, distance: 122.3
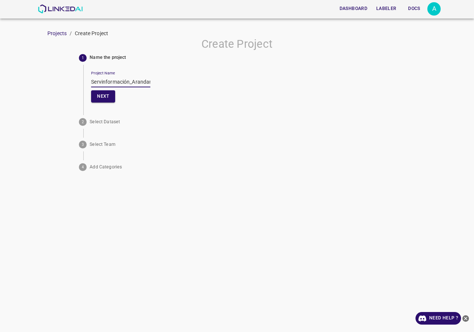
click at [25, 85] on div "Create Project 1 Name the project Project Name Servinformación_Arandanos_2025_A…" at bounding box center [237, 105] width 474 height 137
type input "Servinformación_Arandanos_2025_AZUL"
click at [101, 94] on button "Next" at bounding box center [103, 96] width 24 height 12
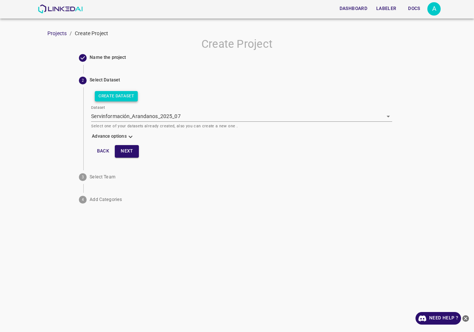
click at [126, 95] on button "Create Dataset" at bounding box center [116, 96] width 43 height 10
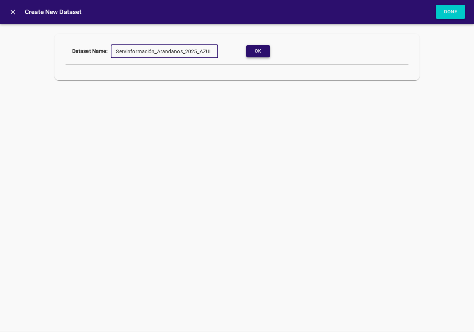
click at [263, 53] on button "Ok" at bounding box center [258, 51] width 24 height 12
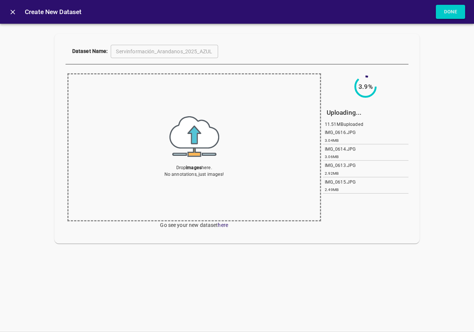
click at [198, 132] on img at bounding box center [194, 136] width 50 height 41
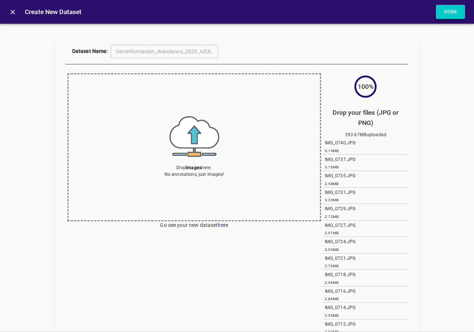
click at [447, 11] on button "Done" at bounding box center [451, 12] width 30 height 14
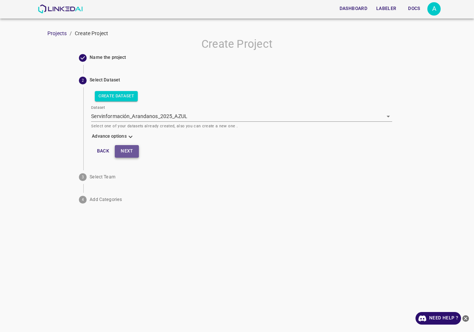
click at [133, 149] on button "Next" at bounding box center [127, 151] width 24 height 12
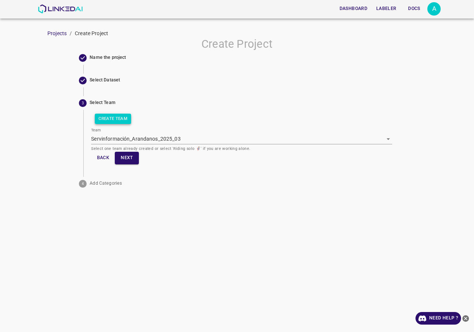
click at [124, 120] on button "Create Team" at bounding box center [113, 119] width 36 height 10
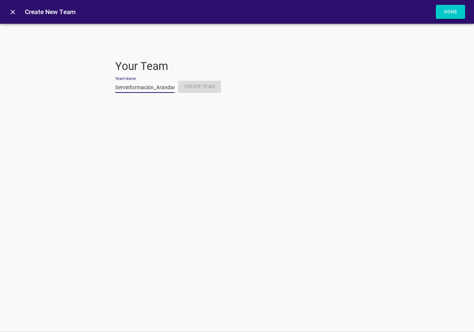
scroll to position [0, 40]
type input "Servinformación_Arandanos_2025_AZUL"
click at [190, 86] on button "Create Team" at bounding box center [199, 87] width 43 height 12
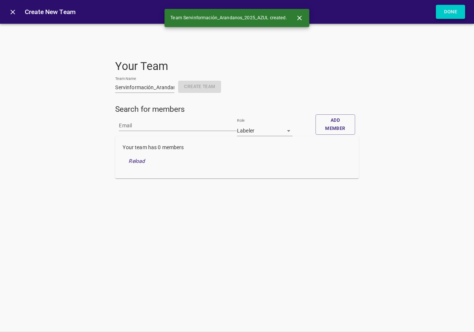
click at [456, 9] on button "Done" at bounding box center [451, 12] width 30 height 14
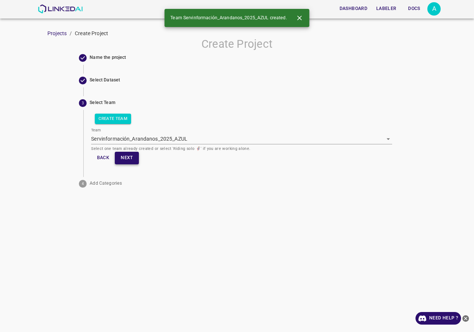
click at [131, 156] on button "Next" at bounding box center [127, 158] width 24 height 12
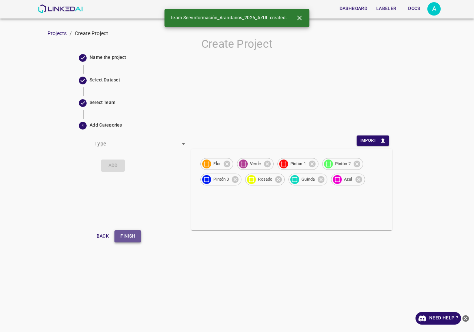
click at [138, 238] on button "Finish" at bounding box center [127, 236] width 27 height 12
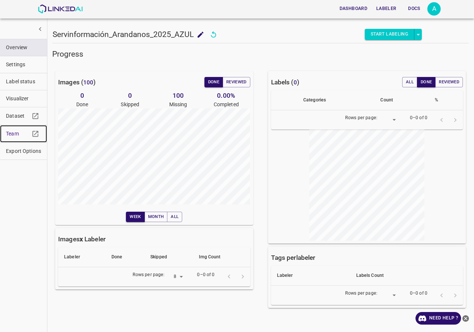
click at [2, 133] on link "Team" at bounding box center [23, 133] width 47 height 17
click at [24, 93] on button "Visualizer" at bounding box center [23, 98] width 47 height 17
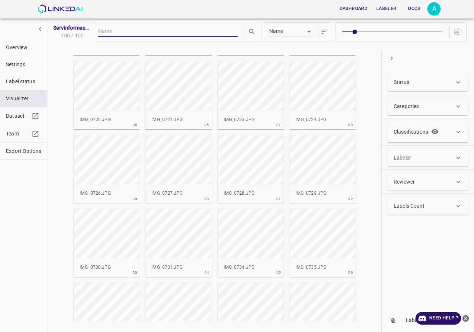
scroll to position [1579, 0]
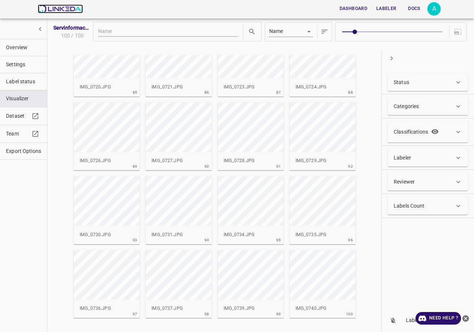
click at [51, 11] on img at bounding box center [60, 8] width 45 height 9
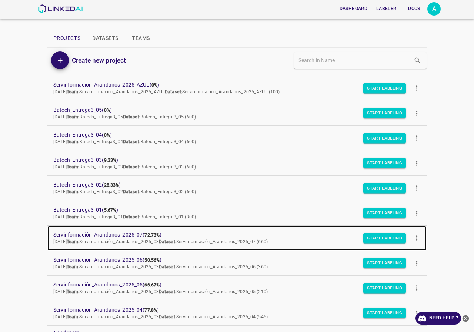
click at [128, 238] on span "Servinformación_Arandanos_2025_07 ( 72.73% )" at bounding box center [231, 235] width 356 height 8
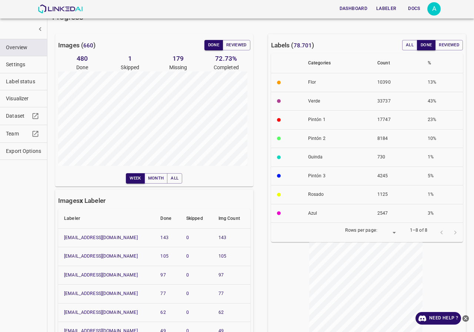
scroll to position [74, 0]
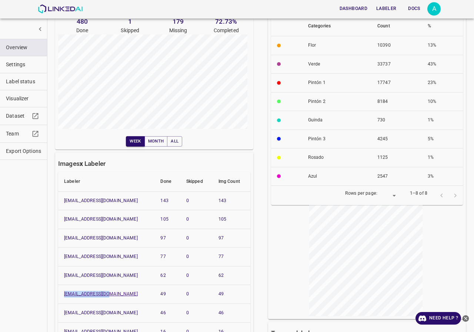
drag, startPoint x: 93, startPoint y: 295, endPoint x: 64, endPoint y: 295, distance: 28.9
click at [64, 295] on link "[EMAIL_ADDRESS][DOMAIN_NAME]" at bounding box center [101, 293] width 74 height 5
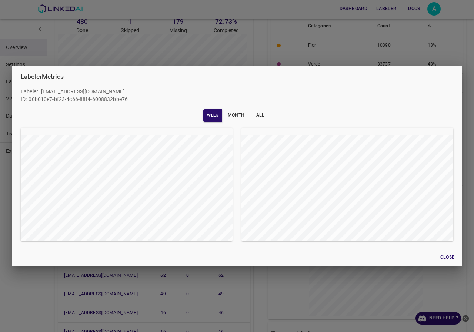
click at [5, 233] on div "Labeler Metrics Labeler : snino708@gmail.com ID: 00b010e7-bf23-4c66-88f4-600883…" at bounding box center [237, 166] width 474 height 332
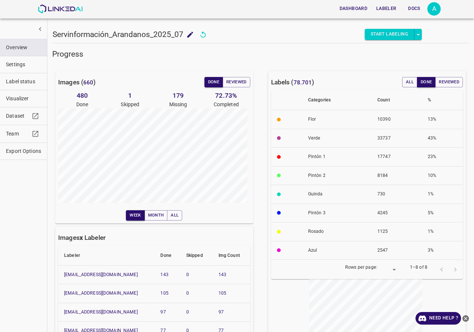
scroll to position [111, 0]
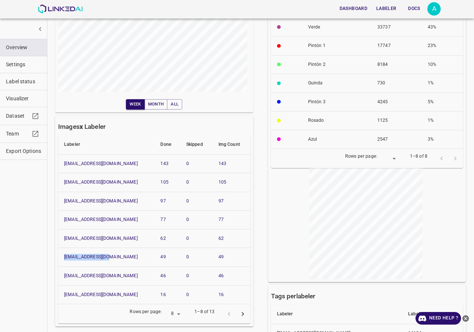
drag, startPoint x: 113, startPoint y: 256, endPoint x: 63, endPoint y: 261, distance: 50.3
click at [63, 261] on th "[EMAIL_ADDRESS][DOMAIN_NAME]" at bounding box center [106, 257] width 96 height 19
copy link "[EMAIL_ADDRESS][DOMAIN_NAME]"
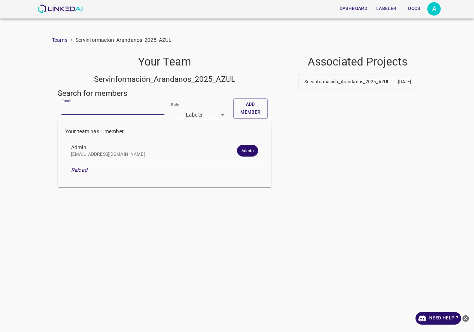
click at [104, 110] on input "Email" at bounding box center [112, 109] width 103 height 11
paste input "[EMAIL_ADDRESS][DOMAIN_NAME]"
type input "[EMAIL_ADDRESS][DOMAIN_NAME]"
click at [242, 110] on button "Add member" at bounding box center [250, 109] width 34 height 20
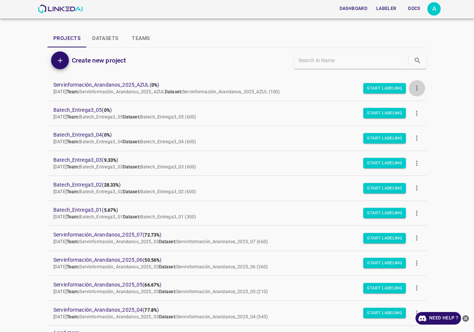
click at [413, 86] on icon "more" at bounding box center [417, 88] width 8 height 8
click at [427, 107] on span "Duplicate" at bounding box center [440, 106] width 35 height 8
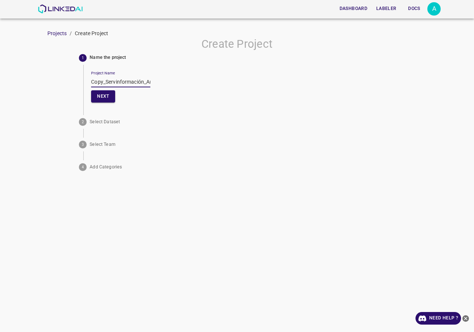
drag, startPoint x: 107, startPoint y: 81, endPoint x: 80, endPoint y: 81, distance: 27.0
click at [80, 81] on div "1 Name the project Project Name Copy_Servinformación_Arandanos_2025_AZUL Next" at bounding box center [237, 79] width 316 height 56
click at [129, 84] on input "Servinformación_Arandanos_2025_AZUL" at bounding box center [120, 82] width 59 height 11
click at [139, 78] on input "Servinformación_Arandanos_2025_AZUL" at bounding box center [120, 82] width 59 height 11
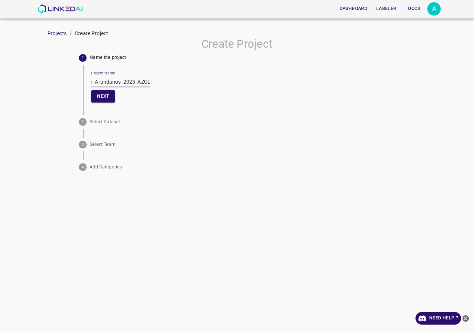
drag, startPoint x: 147, startPoint y: 80, endPoint x: 135, endPoint y: 79, distance: 12.2
click at [135, 79] on input "Servinformación_Arandanos_2025_AZUL" at bounding box center [120, 82] width 59 height 11
type input "Servinformación_Arandanos_2025_FLORES"
click at [106, 94] on button "Next" at bounding box center [103, 96] width 24 height 12
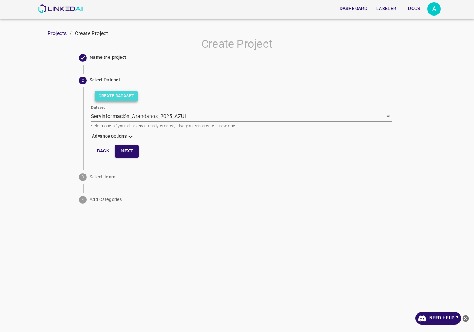
click at [120, 99] on button "Create Dataset" at bounding box center [116, 96] width 43 height 10
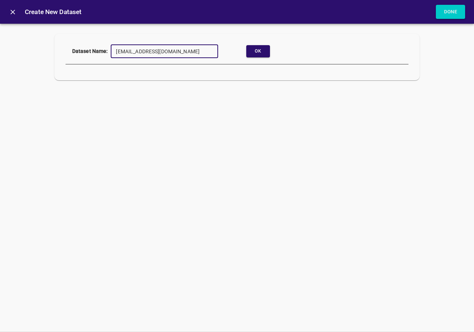
click at [9, 13] on icon "close" at bounding box center [13, 12] width 8 height 8
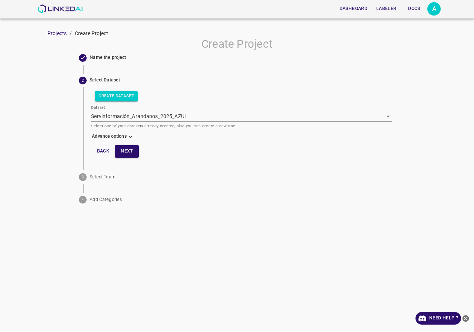
click at [100, 153] on button "Back" at bounding box center [103, 151] width 24 height 12
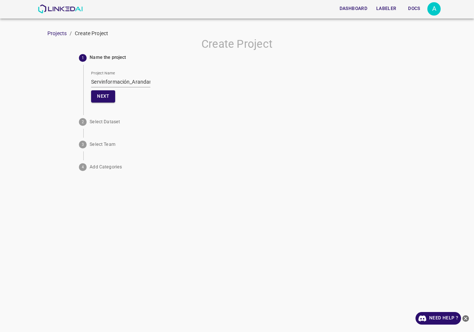
click at [93, 83] on input "Servinformación_Arandanos_2025_FLORES" at bounding box center [120, 82] width 59 height 11
click at [110, 98] on button "Next" at bounding box center [103, 96] width 24 height 12
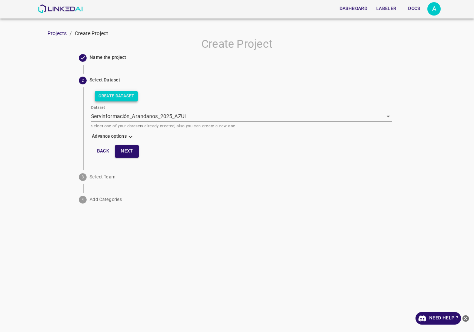
click at [111, 95] on button "Create Dataset" at bounding box center [116, 96] width 43 height 10
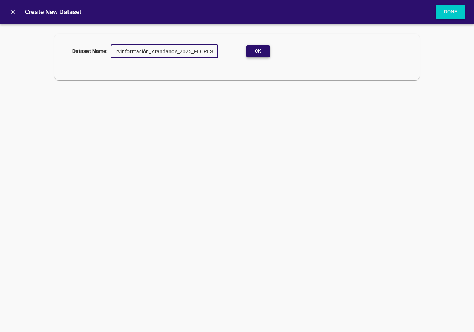
scroll to position [0, 0]
click at [259, 49] on button "Ok" at bounding box center [258, 51] width 24 height 12
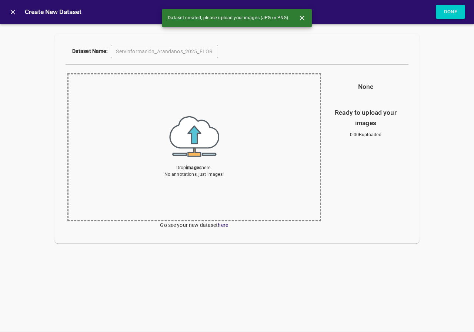
click at [194, 142] on img at bounding box center [194, 136] width 50 height 41
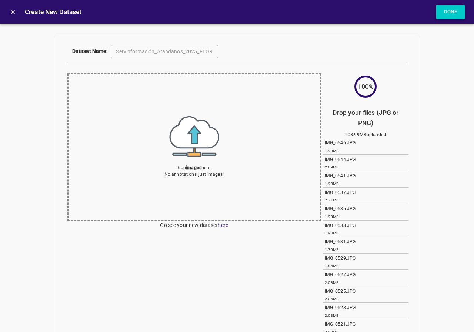
click at [448, 12] on button "Done" at bounding box center [451, 12] width 30 height 14
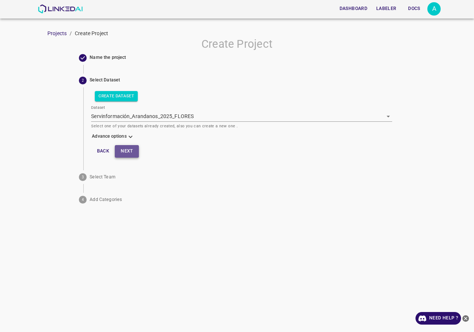
click at [130, 149] on button "Next" at bounding box center [127, 151] width 24 height 12
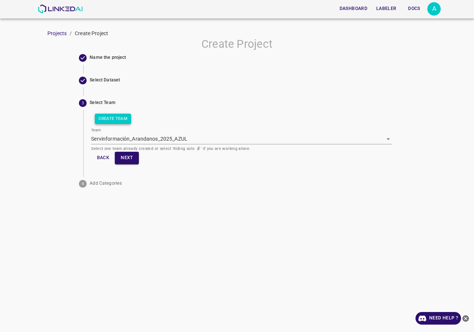
click at [120, 123] on button "Create Team" at bounding box center [113, 119] width 36 height 10
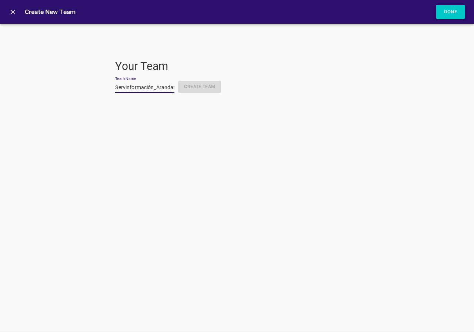
scroll to position [0, 46]
type input "Servinformación_Arandanos_2025_FLORES"
click at [189, 87] on button "Create Team" at bounding box center [199, 87] width 43 height 12
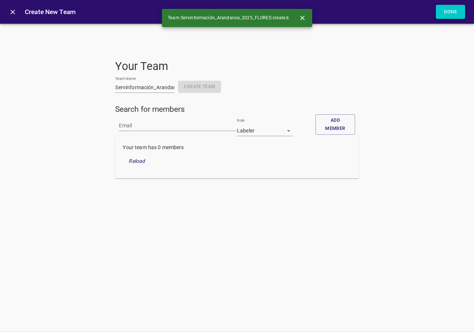
click at [449, 17] on button "Done" at bounding box center [451, 12] width 30 height 14
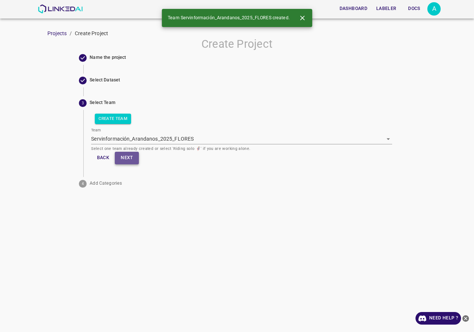
click at [133, 155] on button "Next" at bounding box center [127, 158] width 24 height 12
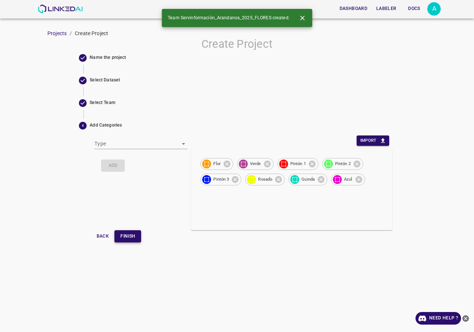
click at [133, 236] on button "Finish" at bounding box center [127, 236] width 27 height 12
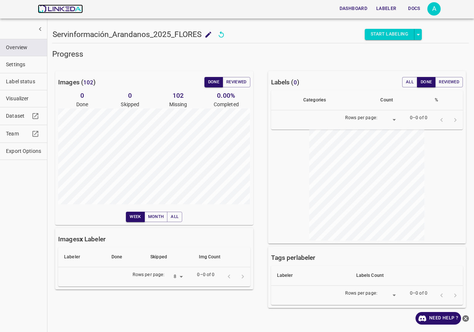
click at [62, 7] on img at bounding box center [60, 8] width 45 height 9
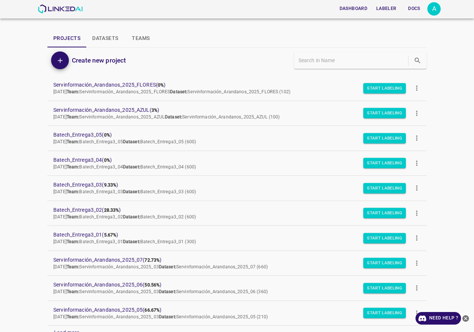
click at [414, 87] on icon "more" at bounding box center [417, 88] width 8 height 8
click at [418, 103] on div at bounding box center [416, 106] width 13 height 7
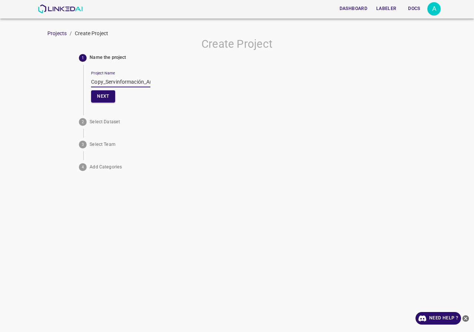
drag, startPoint x: 106, startPoint y: 83, endPoint x: 20, endPoint y: 83, distance: 85.9
click at [20, 83] on div "Create Project 1 Name the project Project Name Copy_Servinformación_Arandanos_2…" at bounding box center [237, 105] width 474 height 137
click at [130, 82] on input "Servinformación_Arandanos_2025_FLORES" at bounding box center [120, 82] width 59 height 11
drag, startPoint x: 148, startPoint y: 82, endPoint x: 129, endPoint y: 83, distance: 18.6
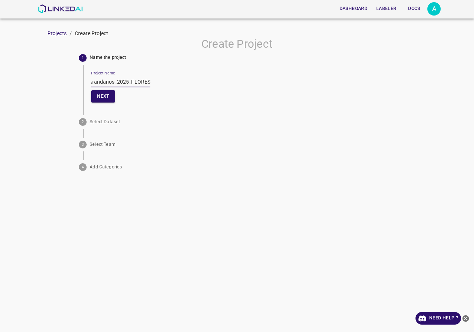
click at [129, 83] on input "Servinformación_Arandanos_2025_FLORES" at bounding box center [120, 82] width 59 height 11
type input "Servinformación_Arandanos_2025_GUINDA"
click at [147, 83] on div "Project Name Servinformación_Arandanos_2025_GUINDA Next" at bounding box center [241, 86] width 301 height 42
click at [100, 79] on input "Servinformación_Arandanos_2025_GUINDA" at bounding box center [120, 82] width 59 height 11
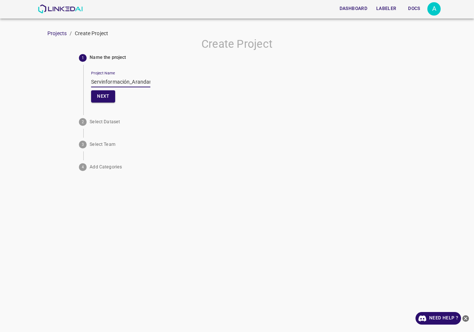
click at [100, 79] on input "Servinformación_Arandanos_2025_GUINDA" at bounding box center [120, 82] width 59 height 11
click at [113, 99] on button "Next" at bounding box center [103, 96] width 24 height 12
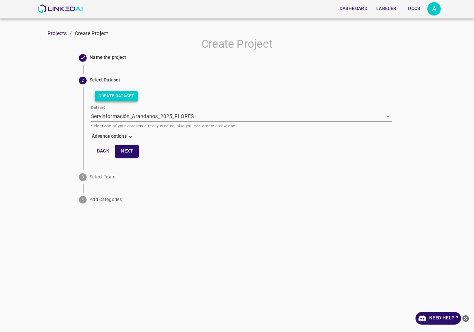
click at [115, 96] on button "Create Dataset" at bounding box center [116, 96] width 43 height 10
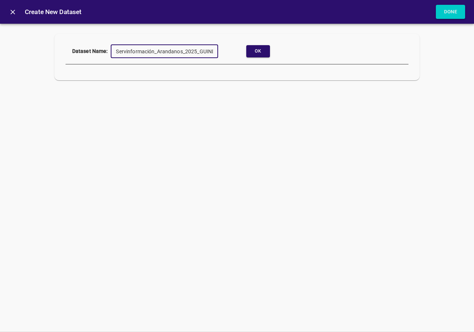
scroll to position [0, 6]
click at [261, 54] on button "Ok" at bounding box center [258, 51] width 24 height 12
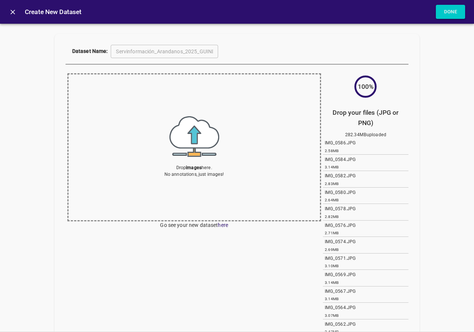
click at [226, 126] on section "Drop images here. No annotations, just images!" at bounding box center [194, 147] width 254 height 148
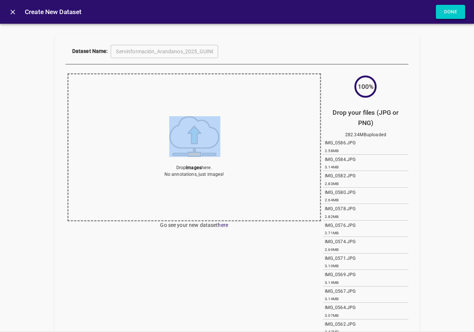
drag, startPoint x: 447, startPoint y: 7, endPoint x: 452, endPoint y: 5, distance: 5.6
click at [451, 5] on button "Done" at bounding box center [451, 12] width 30 height 14
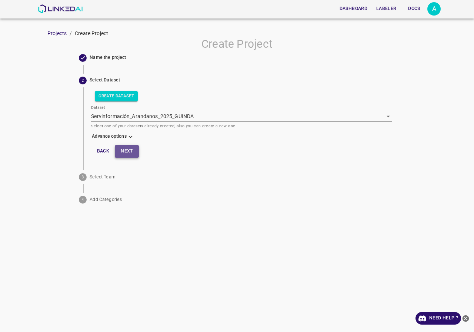
click at [136, 151] on button "Next" at bounding box center [127, 151] width 24 height 12
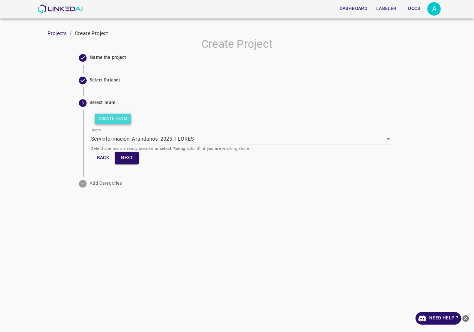
click at [120, 120] on button "Create Team" at bounding box center [113, 119] width 36 height 10
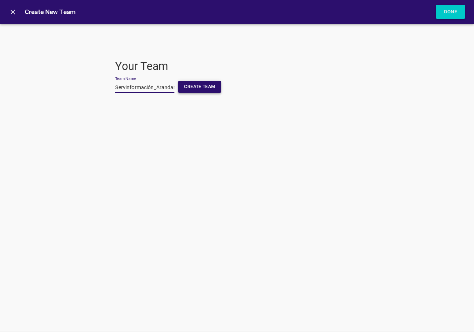
scroll to position [0, 46]
type input "Servinformación_Arandanos_2025_GUINDA"
click at [197, 84] on button "Create Team" at bounding box center [199, 87] width 43 height 12
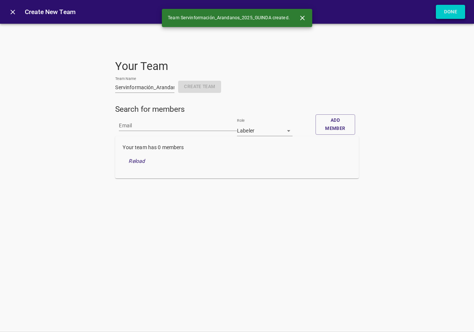
click at [454, 12] on button "Done" at bounding box center [451, 12] width 30 height 14
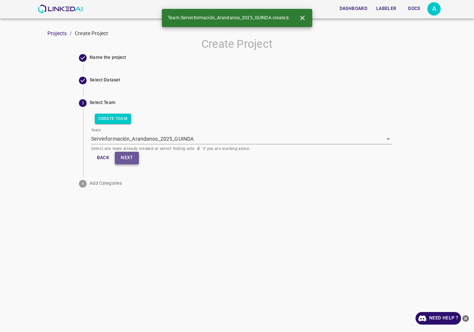
click at [132, 159] on button "Next" at bounding box center [127, 158] width 24 height 12
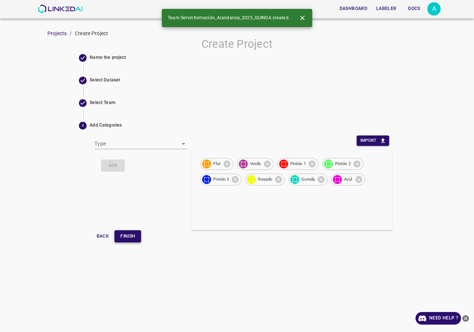
click at [133, 236] on button "Finish" at bounding box center [127, 236] width 27 height 12
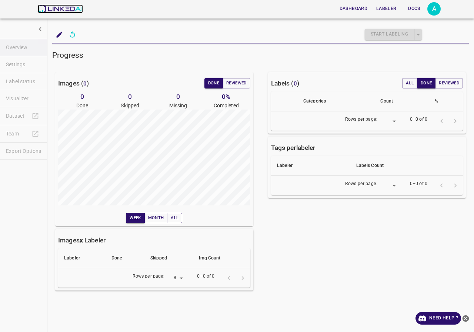
click at [60, 11] on img at bounding box center [60, 8] width 45 height 9
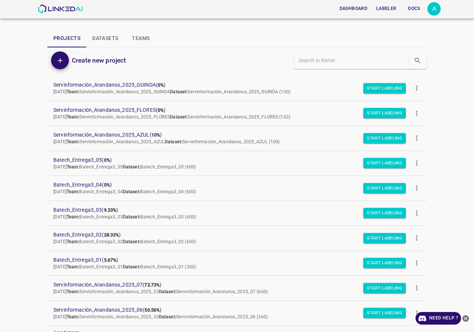
click at [413, 87] on icon "more" at bounding box center [417, 88] width 8 height 8
click at [421, 108] on div at bounding box center [416, 106] width 13 height 7
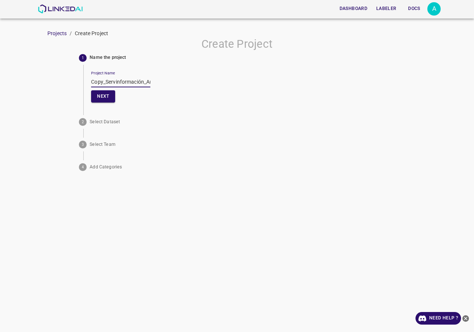
drag, startPoint x: 104, startPoint y: 82, endPoint x: 54, endPoint y: 87, distance: 51.0
click at [54, 87] on div "Create Project 1 Name the project Project Name Copy_Servinformación_Arandanos_2…" at bounding box center [237, 105] width 474 height 137
click at [109, 80] on input "Servinformación_Arandanos_2025_GUINDA" at bounding box center [120, 82] width 59 height 11
click at [148, 81] on div "Project Name Servinformación_Arandanos_2025_GUINDA Next" at bounding box center [241, 86] width 301 height 42
click at [145, 81] on input "Servinformación_Arandanos_2025_GUINDA" at bounding box center [120, 82] width 59 height 11
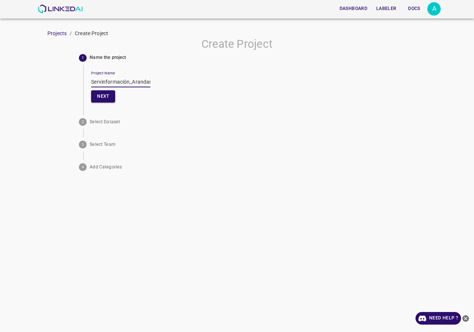
drag, startPoint x: 147, startPoint y: 81, endPoint x: 0, endPoint y: 77, distance: 147.5
click at [0, 77] on div "Create Project 1 Name the project Project Name Servinformación_Arandanos_2025_P…" at bounding box center [237, 105] width 474 height 137
type input "Servinformación_Arandanos_2025_PINTÓN1"
click at [103, 101] on button "Next" at bounding box center [103, 96] width 24 height 12
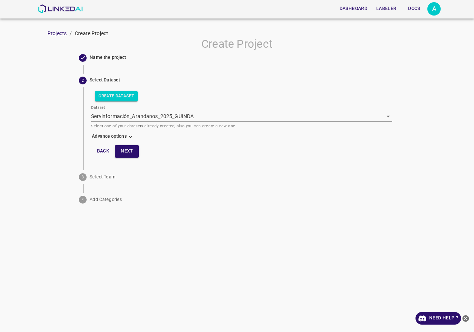
click at [116, 88] on div "Create Dataset Dataset Servinformación_Arandanos_2025_GUINDA [object Object] Se…" at bounding box center [241, 124] width 301 height 74
click at [116, 91] on button "Create Dataset" at bounding box center [116, 96] width 43 height 10
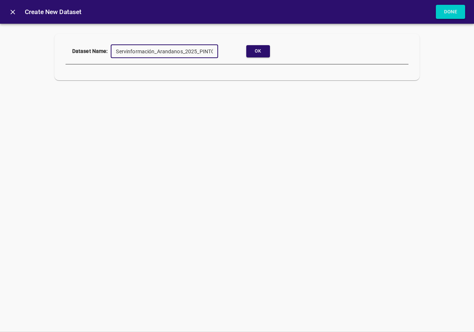
scroll to position [0, 9]
click at [267, 55] on button "Ok" at bounding box center [258, 51] width 24 height 12
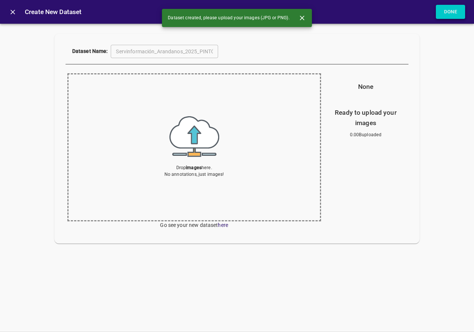
click at [458, 12] on button "Done" at bounding box center [451, 12] width 30 height 14
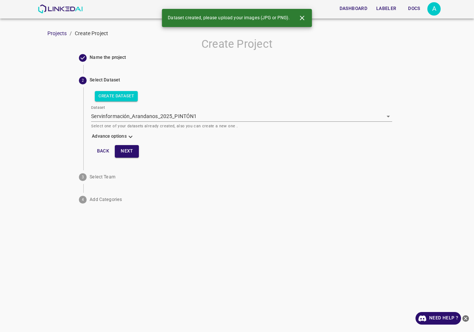
click at [106, 149] on button "Back" at bounding box center [103, 151] width 24 height 12
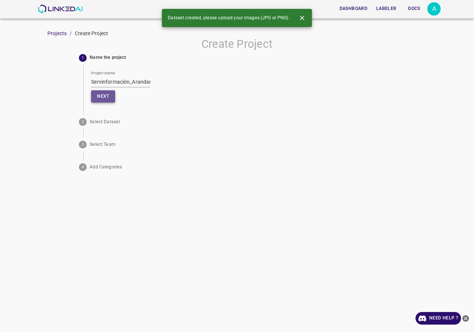
click at [106, 92] on button "Next" at bounding box center [103, 96] width 24 height 12
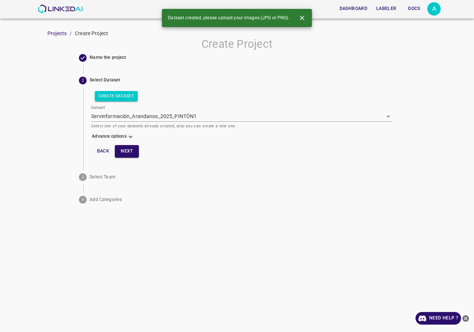
click at [146, 119] on body "Dashboard Labeler Docs A Projects / Create Project Create Project Name the proj…" at bounding box center [237, 166] width 474 height 332
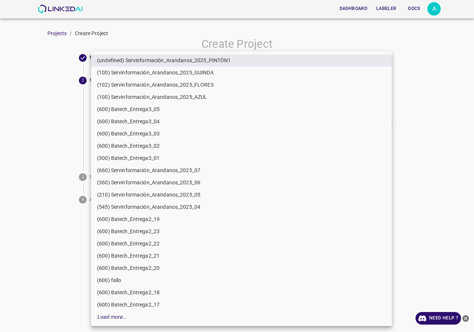
drag, startPoint x: 428, startPoint y: 115, endPoint x: 317, endPoint y: 133, distance: 112.2
click at [428, 115] on div at bounding box center [237, 166] width 474 height 332
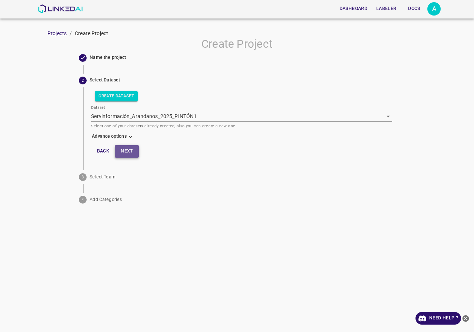
click at [134, 151] on button "Next" at bounding box center [127, 151] width 24 height 12
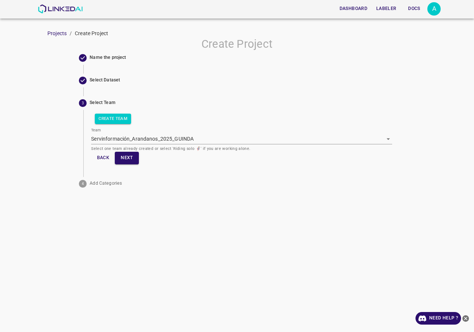
click at [115, 111] on div "Create Team Team Servinformación_Arandanos_2025_GUINDA [object Object] Select o…" at bounding box center [241, 139] width 301 height 58
click at [115, 115] on button "Create Team" at bounding box center [113, 119] width 36 height 10
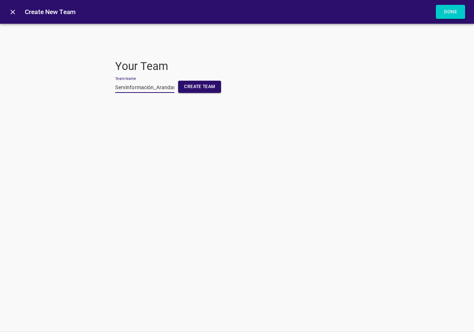
scroll to position [0, 49]
type input "Servinformación_Arandanos_2025_PINTÓN1"
click at [209, 83] on button "Create Team" at bounding box center [199, 87] width 43 height 12
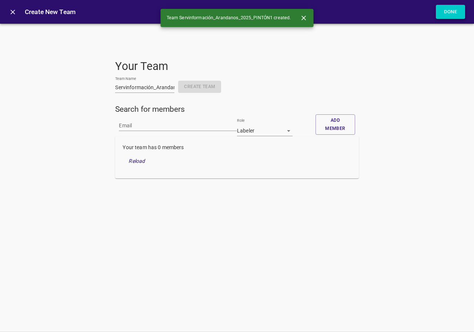
click at [452, 10] on button "Done" at bounding box center [451, 12] width 30 height 14
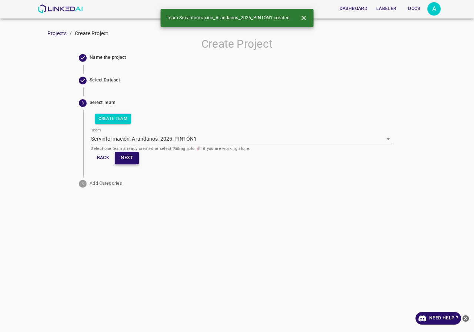
click at [117, 160] on button "Next" at bounding box center [127, 158] width 24 height 12
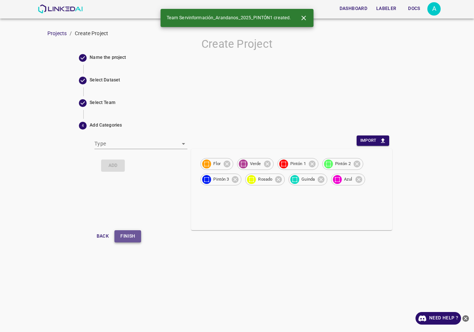
click at [130, 238] on button "Finish" at bounding box center [127, 236] width 27 height 12
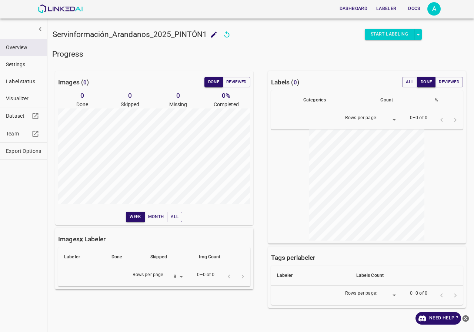
click at [31, 99] on span "Visualizer" at bounding box center [23, 99] width 35 height 8
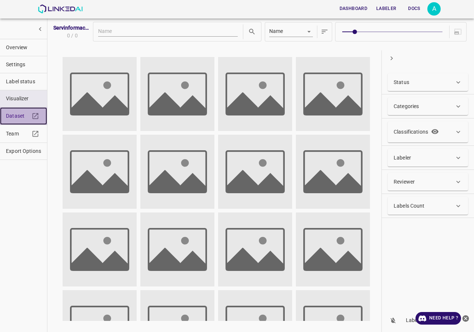
click at [18, 114] on span "Dataset" at bounding box center [18, 116] width 24 height 8
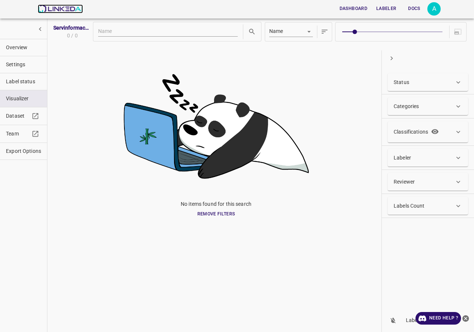
click at [63, 10] on img at bounding box center [60, 8] width 45 height 9
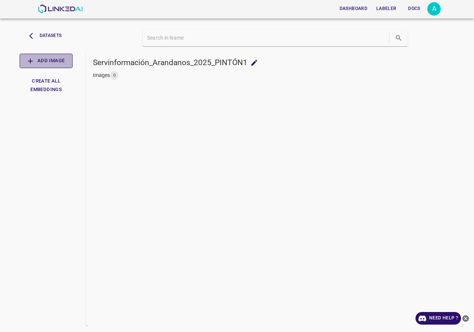
click at [55, 62] on button "Add Image" at bounding box center [46, 61] width 53 height 14
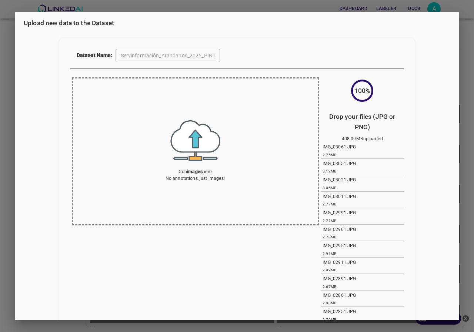
click at [0, 167] on div "Upload new data to the Dataset Dataset Name: Servinformación_Arandanos_2025_PIN…" at bounding box center [237, 166] width 474 height 332
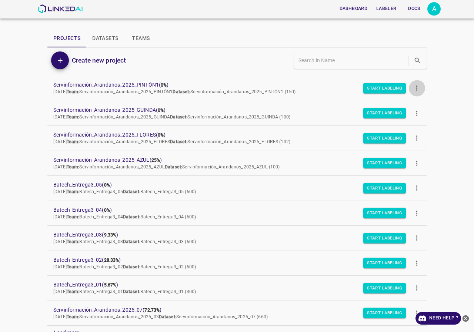
click at [413, 91] on icon "more" at bounding box center [417, 88] width 8 height 8
click at [40, 167] on div at bounding box center [237, 166] width 474 height 332
click at [414, 87] on icon "more" at bounding box center [417, 88] width 8 height 8
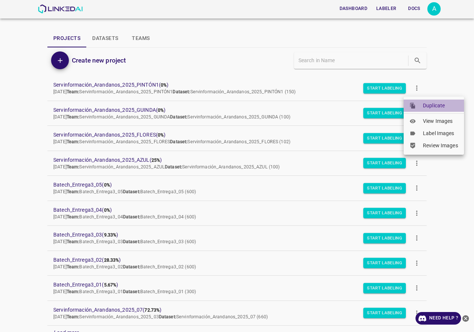
click at [417, 104] on div at bounding box center [416, 106] width 13 height 7
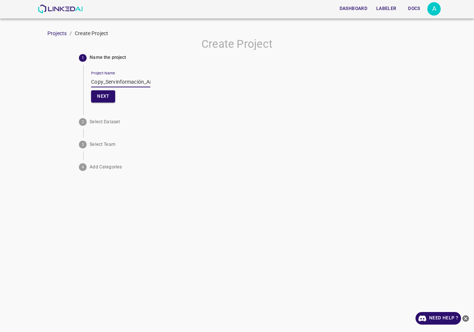
drag, startPoint x: 106, startPoint y: 83, endPoint x: 32, endPoint y: 86, distance: 74.1
click at [32, 86] on div "Create Project 1 Name the project Project Name Copy_Servinformación_Arandanos_2…" at bounding box center [237, 105] width 474 height 137
click at [139, 80] on input "Servinformación_Arandanos_2025_PINTÓN1" at bounding box center [120, 82] width 59 height 11
drag, startPoint x: 147, startPoint y: 81, endPoint x: 0, endPoint y: 84, distance: 147.1
click at [0, 84] on div "Create Project 1 Name the project Project Name Servinformación_Arandanos_2025_P…" at bounding box center [237, 105] width 474 height 137
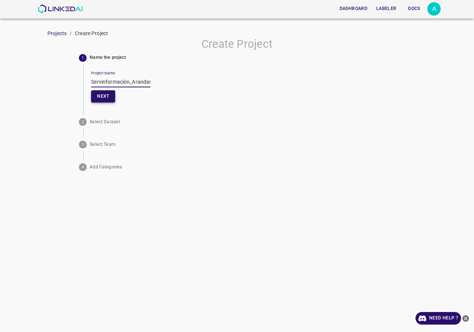
type input "Servinformación_Arandanos_2025_PINTÓN2"
click at [100, 99] on button "Next" at bounding box center [103, 96] width 24 height 12
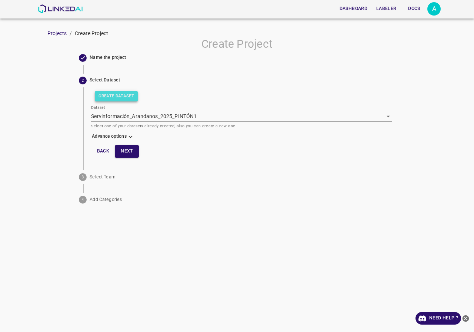
click at [114, 100] on button "Create Dataset" at bounding box center [116, 96] width 43 height 10
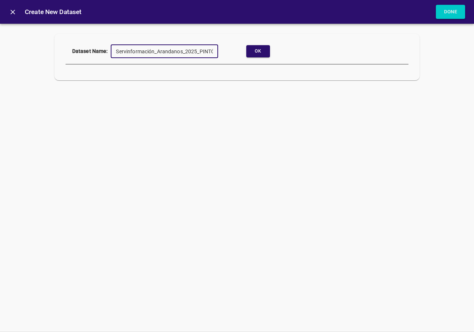
scroll to position [0, 9]
click at [262, 52] on button "Ok" at bounding box center [258, 51] width 24 height 12
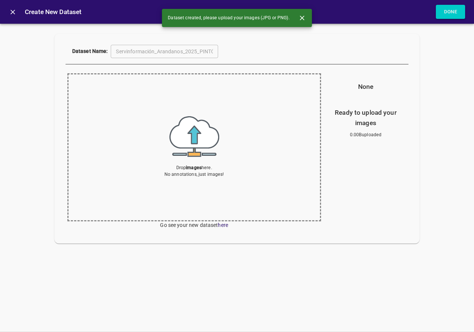
drag, startPoint x: 450, startPoint y: 12, endPoint x: 420, endPoint y: 150, distance: 141.2
click at [420, 150] on div "Create New Dataset Done Dataset Name: Servinformación_Arandanos_2025_PINTÓN2 ​ …" at bounding box center [237, 166] width 474 height 332
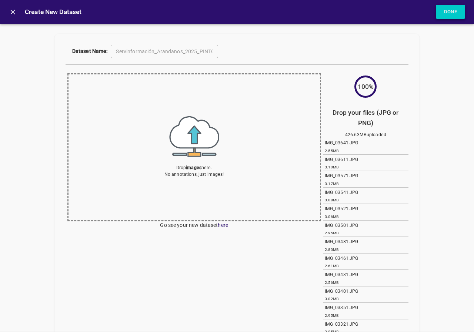
click at [451, 9] on button "Done" at bounding box center [451, 12] width 30 height 14
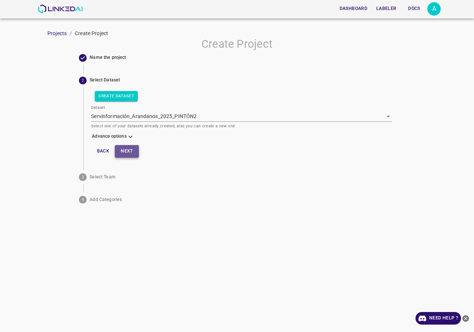
click at [122, 152] on button "Next" at bounding box center [127, 151] width 24 height 12
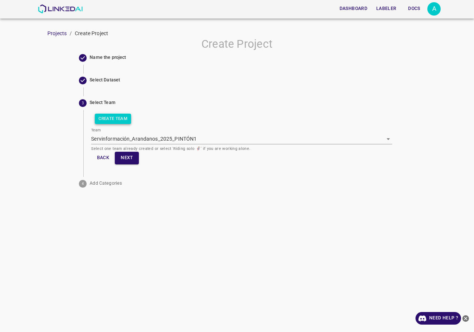
click at [126, 119] on button "Create Team" at bounding box center [113, 119] width 36 height 10
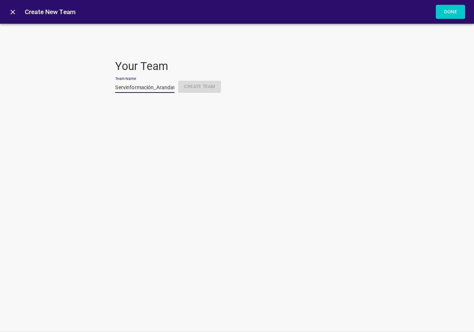
scroll to position [0, 49]
type input "Servinformación_Arandanos_2025_PINTÓN2"
click at [207, 86] on button "Create Team" at bounding box center [199, 87] width 43 height 12
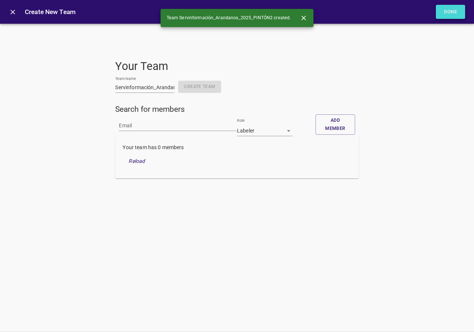
click at [448, 10] on button "Done" at bounding box center [451, 12] width 30 height 14
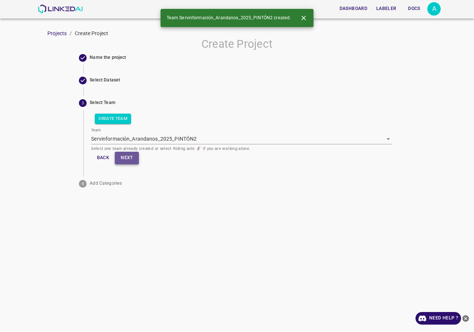
click at [130, 157] on button "Next" at bounding box center [127, 158] width 24 height 12
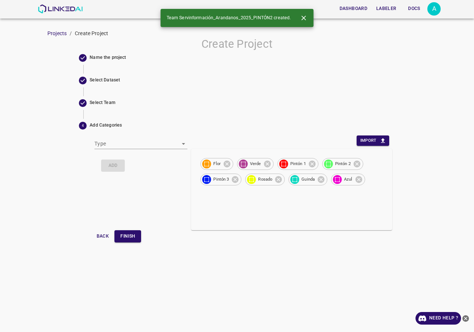
click at [137, 248] on div "Dashboard Labeler Docs A Projects / Create Project Create Project Name the proj…" at bounding box center [237, 166] width 474 height 332
click at [133, 243] on div "Type ​ Add Import Flor Verde Pintón 1 Pintón 2 Pintón 3 Rosado Guinda Azul Back…" at bounding box center [241, 190] width 301 height 114
click at [130, 241] on button "Finish" at bounding box center [127, 236] width 27 height 12
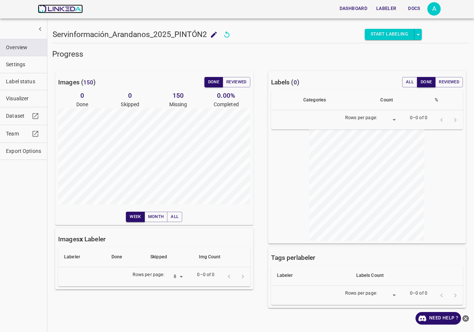
click at [76, 11] on img at bounding box center [60, 8] width 45 height 9
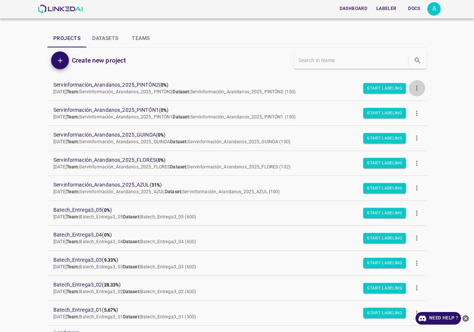
click at [416, 86] on button "more" at bounding box center [416, 88] width 17 height 17
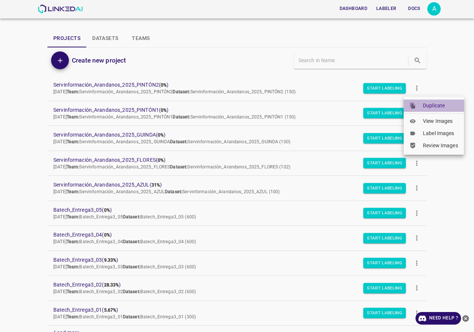
click at [427, 111] on li "Duplicate" at bounding box center [434, 106] width 60 height 12
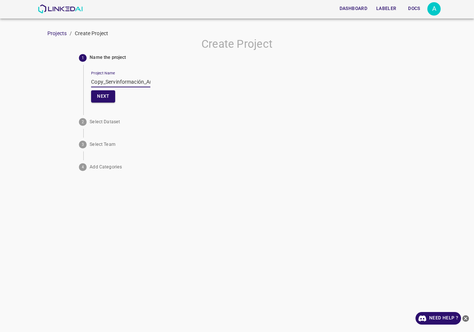
drag, startPoint x: 106, startPoint y: 81, endPoint x: 60, endPoint y: 81, distance: 46.3
click at [60, 81] on div "Create Project 1 Name the project Project Name Copy_Servinformación_Arandanos_2…" at bounding box center [237, 105] width 474 height 137
drag, startPoint x: 147, startPoint y: 82, endPoint x: 0, endPoint y: 83, distance: 147.0
click at [0, 83] on div "Create Project 1 Name the project Project Name Servinformación_Arandanos_2025_P…" at bounding box center [237, 105] width 474 height 137
type input "Servinformación_Arandanos_2025_PINTÓN3"
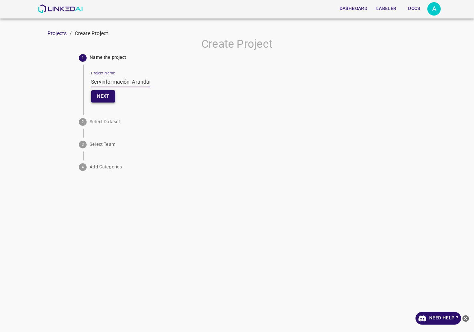
click at [101, 97] on button "Next" at bounding box center [103, 96] width 24 height 12
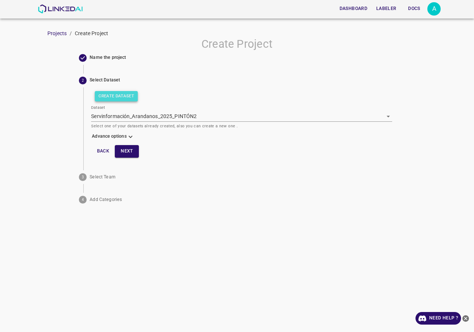
click at [116, 96] on button "Create Dataset" at bounding box center [116, 96] width 43 height 10
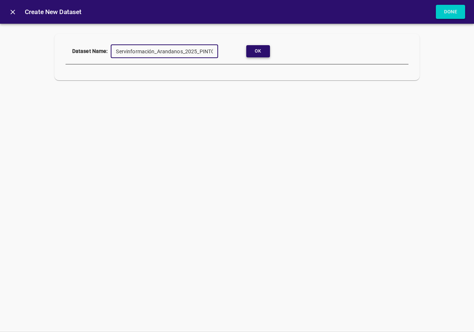
click at [252, 48] on button "Ok" at bounding box center [258, 51] width 24 height 12
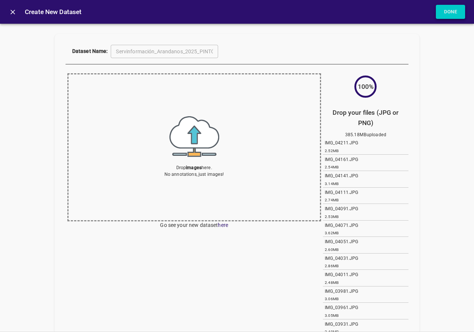
click at [454, 13] on button "Done" at bounding box center [451, 12] width 30 height 14
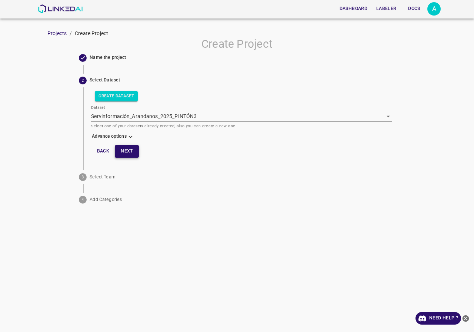
click at [134, 149] on button "Next" at bounding box center [127, 151] width 24 height 12
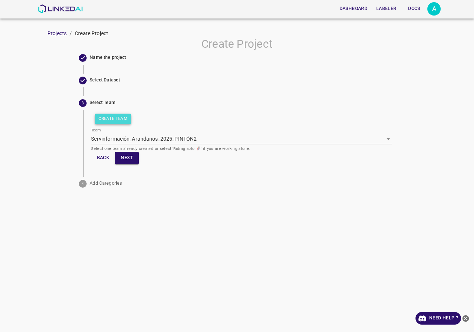
click at [119, 119] on button "Create Team" at bounding box center [113, 119] width 36 height 10
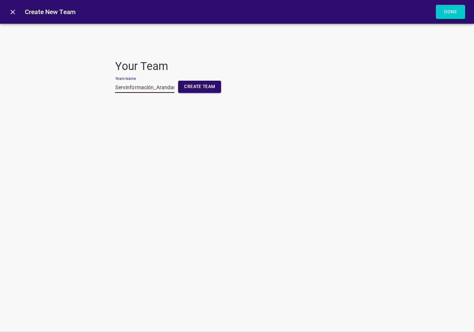
scroll to position [0, 49]
type input "Servinformación_Arandanos_2025_PINTÓN3"
click at [207, 81] on button "Create Team" at bounding box center [199, 87] width 43 height 12
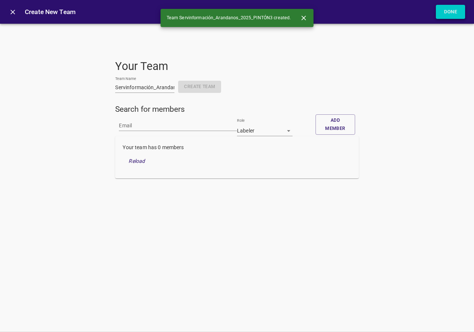
click at [446, 8] on button "Done" at bounding box center [451, 12] width 30 height 14
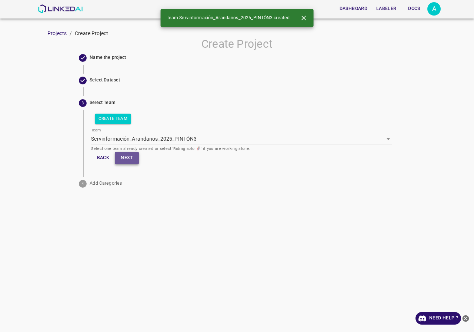
click at [124, 154] on button "Next" at bounding box center [127, 158] width 24 height 12
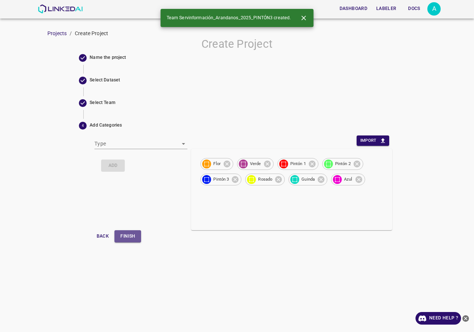
click at [134, 231] on button "Finish" at bounding box center [127, 236] width 27 height 12
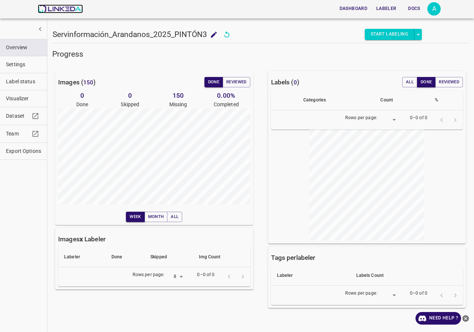
click at [71, 6] on img at bounding box center [60, 8] width 45 height 9
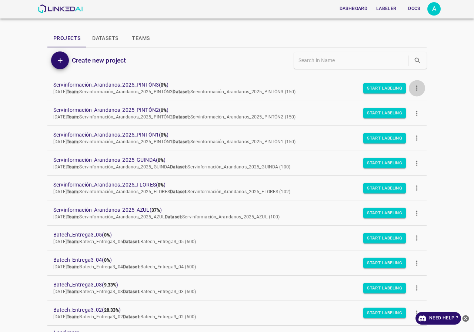
click at [417, 86] on button "more" at bounding box center [416, 88] width 17 height 17
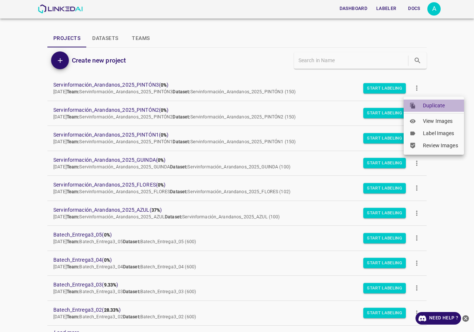
click at [421, 104] on div at bounding box center [416, 106] width 13 height 7
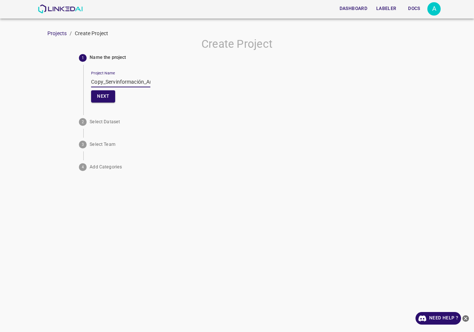
drag, startPoint x: 107, startPoint y: 82, endPoint x: 63, endPoint y: 81, distance: 44.1
click at [63, 81] on div "Create Project 1 Name the project Project Name Copy_Servinformación_Arandanos_2…" at bounding box center [237, 105] width 474 height 137
click at [138, 86] on input "Servinformación_Arandanos_2025_PINTÓN3" at bounding box center [120, 82] width 59 height 11
click at [146, 83] on input "Servinformación_Arandanos_2025_PINTÓN" at bounding box center [120, 82] width 59 height 11
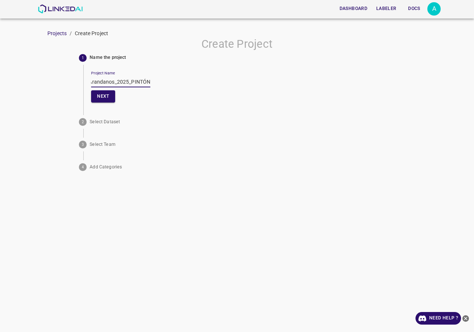
drag, startPoint x: 148, startPoint y: 82, endPoint x: 130, endPoint y: 80, distance: 18.2
click at [130, 80] on input "Servinformación_Arandanos_2025_PINTÓN" at bounding box center [120, 82] width 59 height 11
click at [143, 82] on input "Servinformación_Arandanos_2025_ROSADO" at bounding box center [120, 82] width 59 height 11
click at [142, 81] on input "Servinformación_Arandanos_2025_ROSADO" at bounding box center [120, 82] width 59 height 11
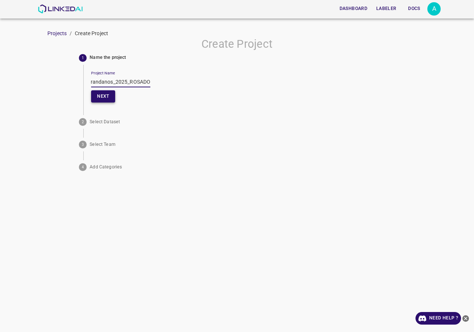
type input "Servinformación_Arandanos_2025_ROSADO"
click at [108, 90] on button "Next" at bounding box center [103, 96] width 24 height 12
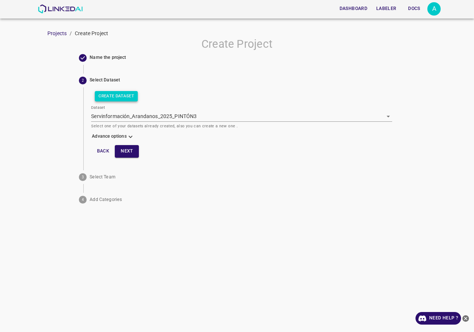
click at [127, 96] on button "Create Dataset" at bounding box center [116, 96] width 43 height 10
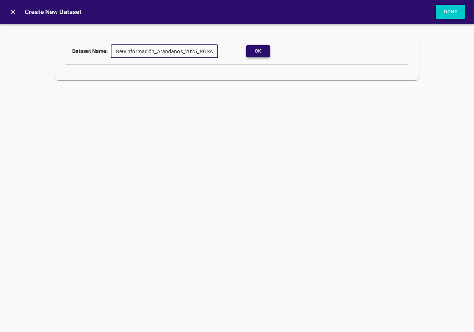
click at [257, 51] on button "Ok" at bounding box center [258, 51] width 24 height 12
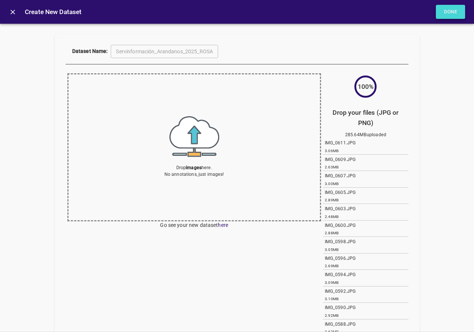
click at [455, 12] on button "Done" at bounding box center [451, 12] width 30 height 14
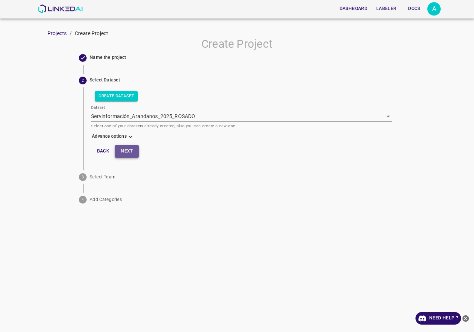
click at [129, 150] on button "Next" at bounding box center [127, 151] width 24 height 12
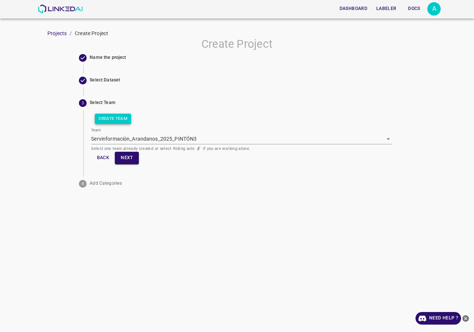
click at [114, 120] on button "Create Team" at bounding box center [113, 119] width 36 height 10
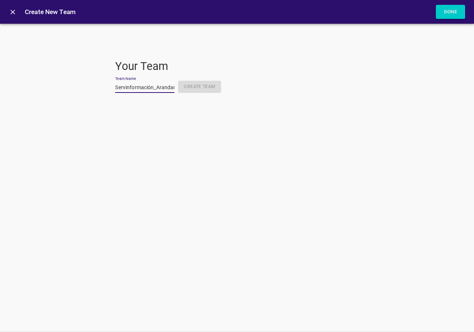
scroll to position [0, 47]
type input "Servinformación_Arandanos_2025_ROSADO"
click at [195, 88] on button "Create Team" at bounding box center [199, 87] width 43 height 12
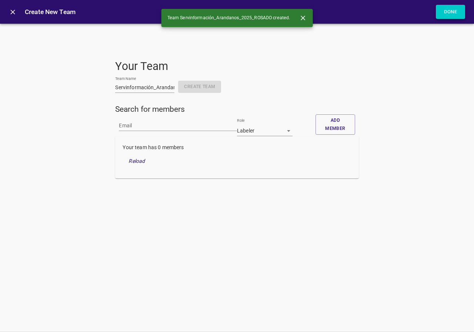
click at [448, 11] on button "Done" at bounding box center [451, 12] width 30 height 14
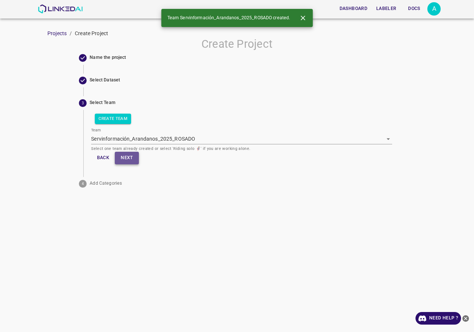
click at [129, 158] on button "Next" at bounding box center [127, 158] width 24 height 12
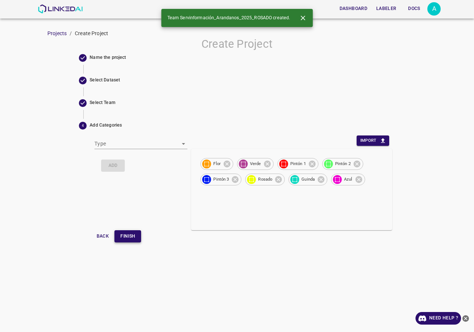
click at [133, 231] on button "Finish" at bounding box center [127, 236] width 27 height 12
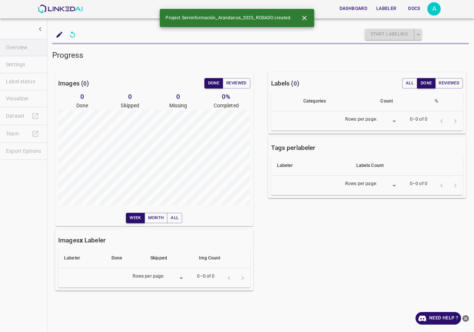
type input "8"
click at [54, 12] on img at bounding box center [60, 8] width 45 height 9
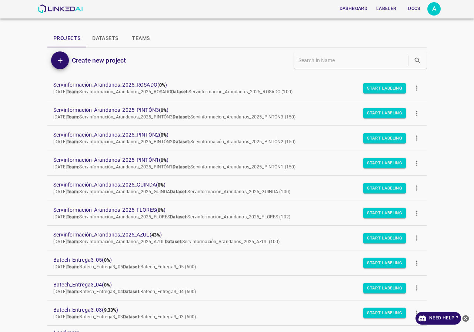
click at [413, 89] on icon "more" at bounding box center [417, 88] width 8 height 8
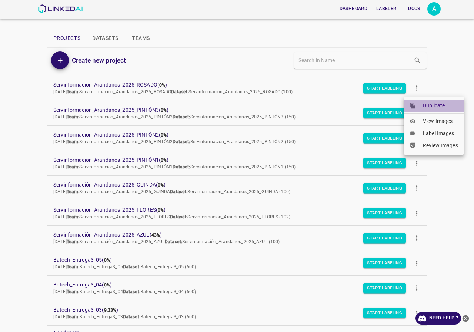
click at [450, 103] on span "Duplicate" at bounding box center [440, 106] width 35 height 8
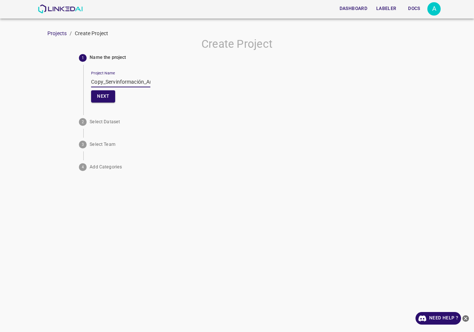
drag, startPoint x: 97, startPoint y: 83, endPoint x: 7, endPoint y: 100, distance: 92.0
click at [7, 100] on div "Create Project 1 Name the project Project Name Copy_Servinformación_Arandanos_2…" at bounding box center [237, 105] width 474 height 137
click at [128, 79] on input "Servinformación_Arandanos_2025_ROSADO" at bounding box center [120, 82] width 59 height 11
click at [134, 79] on input "Servinformación_Arandanos_2025_ROSADO" at bounding box center [120, 82] width 59 height 11
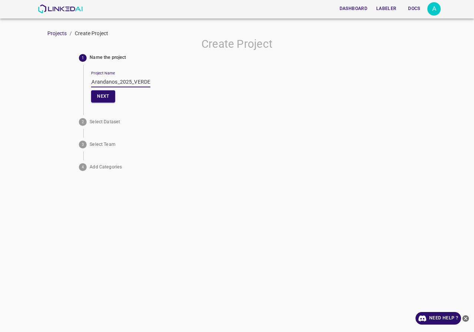
click at [139, 80] on input "Servinformación_Arandanos_2025_VERDE" at bounding box center [120, 82] width 59 height 11
type input "Servinformación_Arandanos_2025_VERDE"
click at [115, 97] on button "Next" at bounding box center [103, 96] width 24 height 12
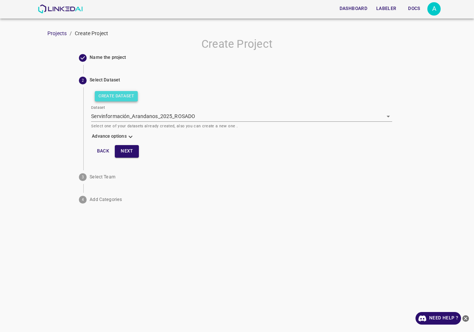
click at [114, 94] on button "Create Dataset" at bounding box center [116, 96] width 43 height 10
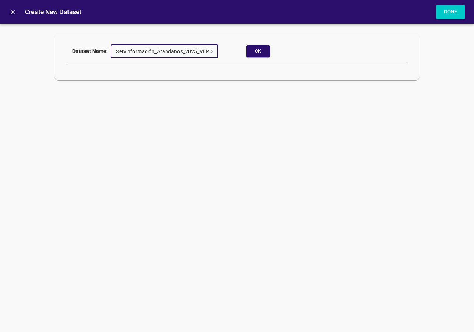
scroll to position [0, 3]
click at [269, 50] on button "Ok" at bounding box center [258, 51] width 24 height 12
